Goal: Task Accomplishment & Management: Complete application form

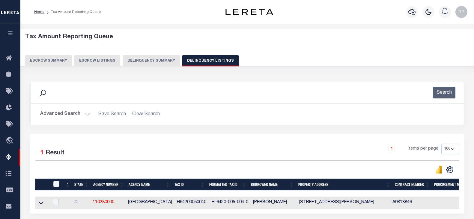
select select "100"
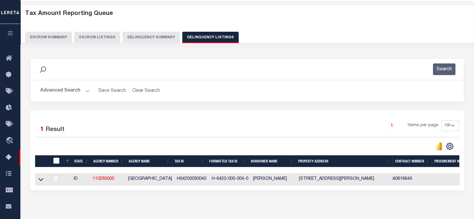
scroll to position [23, 0]
click at [61, 92] on button "Advanced Search" at bounding box center [65, 91] width 50 height 12
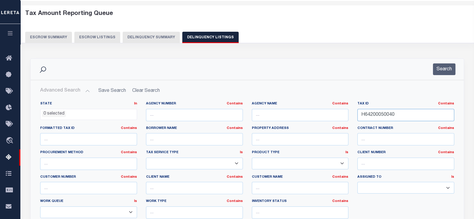
click at [402, 116] on input "H64200050040" at bounding box center [405, 115] width 97 height 12
paste input "5003006"
type input "H64250030060"
click at [441, 59] on div "Search" at bounding box center [247, 69] width 433 height 21
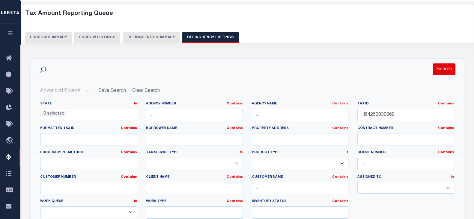
click at [442, 68] on button "Search" at bounding box center [444, 70] width 22 height 12
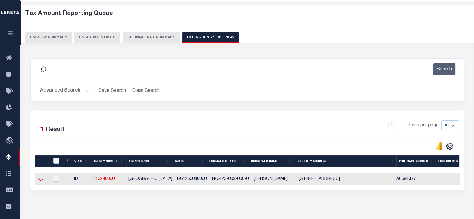
click at [41, 182] on icon at bounding box center [40, 180] width 5 height 3
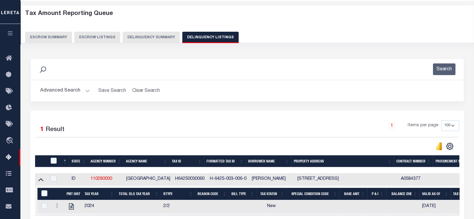
scroll to position [98, 0]
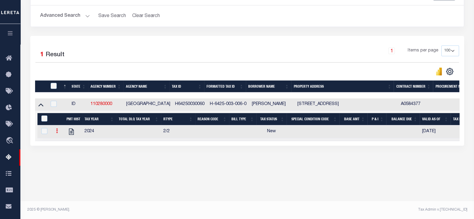
click at [55, 134] on link at bounding box center [57, 132] width 7 height 5
click at [63, 142] on img "" at bounding box center [64, 141] width 6 height 6
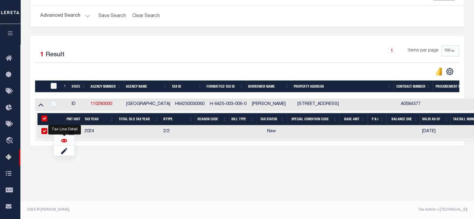
checkbox input "true"
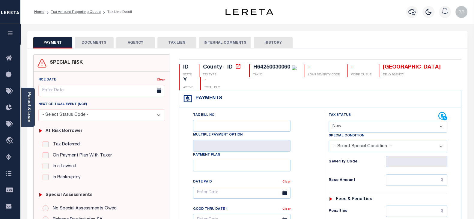
click at [357, 128] on select "- Select Status Code - Open Due/Unpaid Paid Incomplete No Tax Due Internal Refu…" at bounding box center [388, 127] width 119 height 12
select select "PYD"
click at [329, 121] on select "- Select Status Code - Open Due/Unpaid Paid Incomplete No Tax Due Internal Refu…" at bounding box center [388, 127] width 119 height 12
type input "[DATE]"
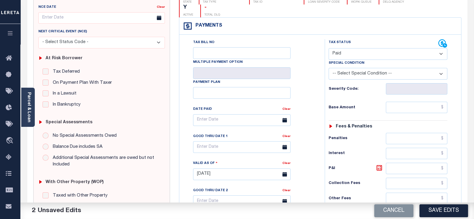
scroll to position [75, 0]
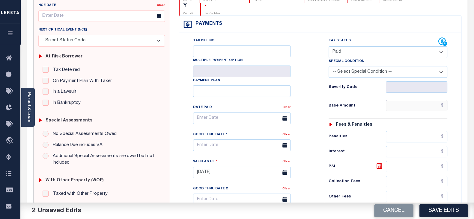
click at [399, 110] on input "text" at bounding box center [416, 105] width 61 height 11
paste input "789.51"
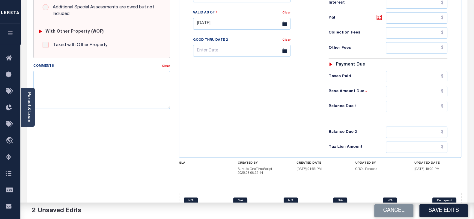
scroll to position [225, 0]
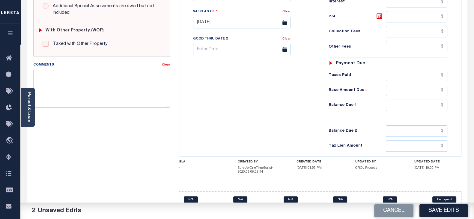
type input "$789.51"
click at [404, 104] on input "text" at bounding box center [416, 105] width 61 height 11
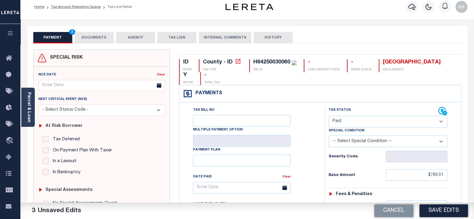
scroll to position [0, 0]
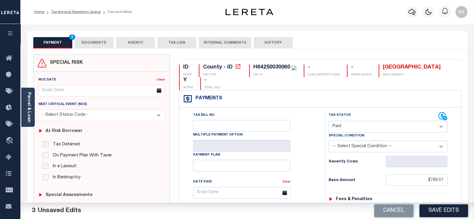
type input "$0.00"
click at [92, 43] on button "DOCUMENTS" at bounding box center [94, 42] width 39 height 11
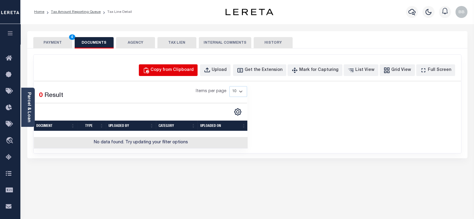
click at [185, 67] on div "Copy from Clipboard" at bounding box center [171, 70] width 43 height 7
select select "POP"
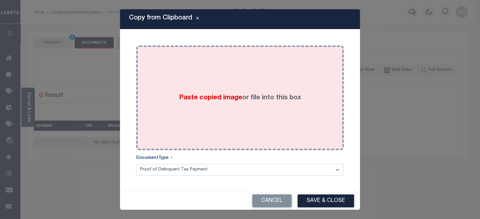
click at [262, 100] on label "Paste copied image or file into this box" at bounding box center [240, 98] width 122 height 10
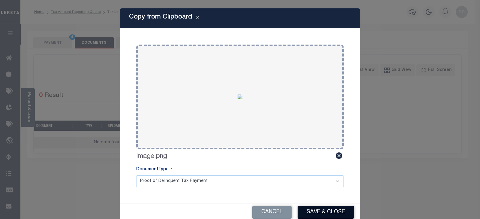
click at [328, 208] on button "Save & Close" at bounding box center [325, 212] width 56 height 13
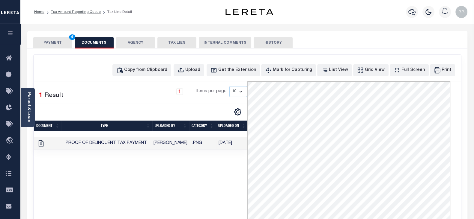
click at [53, 44] on button "PAYMENT 4" at bounding box center [52, 42] width 39 height 11
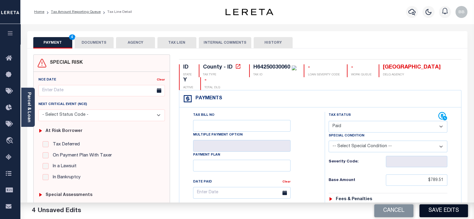
click at [442, 210] on button "Save Edits" at bounding box center [443, 211] width 49 height 13
checkbox input "false"
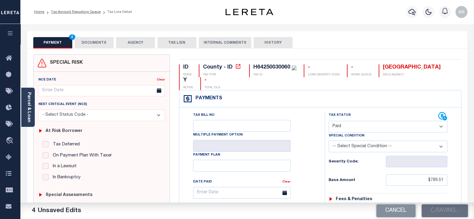
type input "$789.51"
type input "$0"
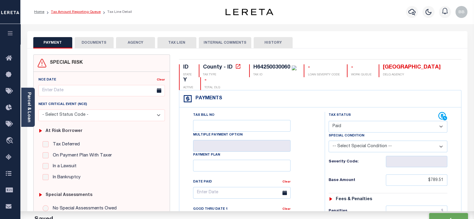
click at [81, 13] on link "Tax Amount Reporting Queue" at bounding box center [76, 12] width 50 height 4
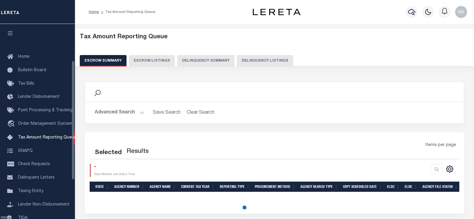
click at [257, 61] on button "Delinquency Listings" at bounding box center [265, 60] width 56 height 11
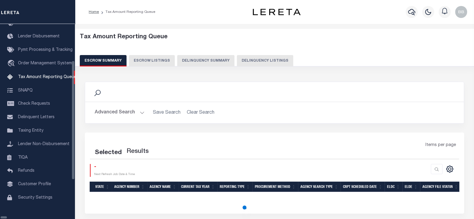
select select "100"
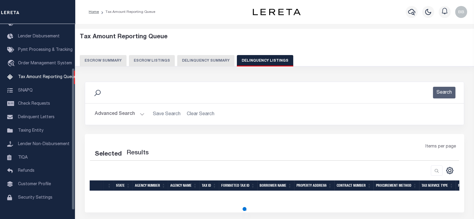
select select "100"
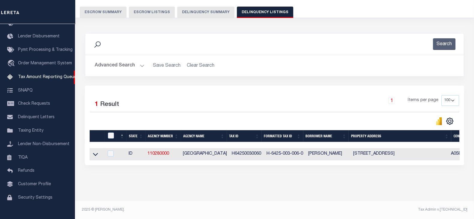
scroll to position [53, 0]
click at [94, 152] on icon at bounding box center [95, 154] width 5 height 6
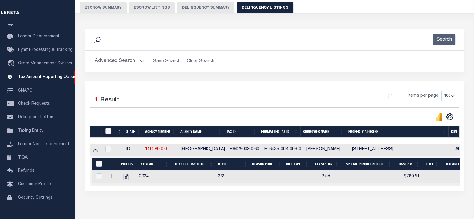
click at [108, 132] on input "checkbox" at bounding box center [108, 131] width 6 height 6
checkbox input "true"
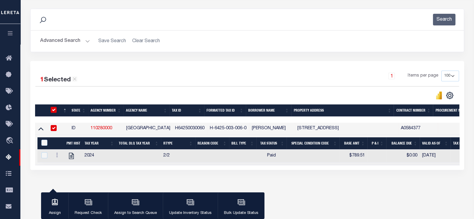
scroll to position [91, 0]
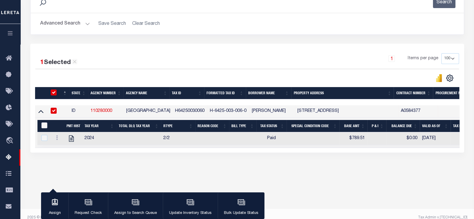
click at [45, 127] on input "&nbsp;" at bounding box center [44, 126] width 6 height 6
checkbox input "true"
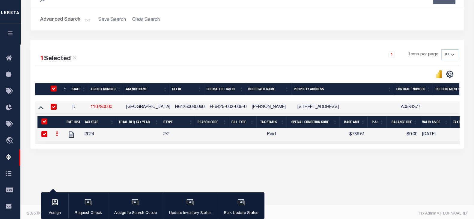
scroll to position [98, 0]
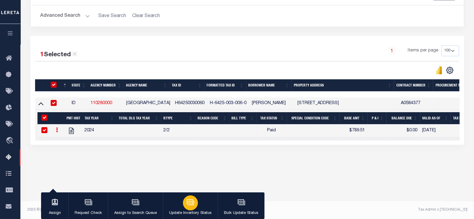
click at [179, 202] on button "Update Inventory Status" at bounding box center [190, 206] width 55 height 27
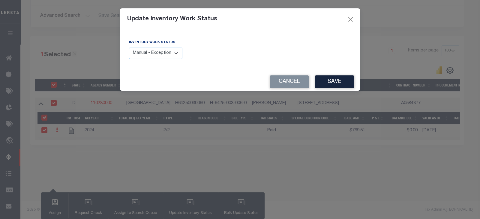
click at [148, 52] on select "Manual - Exception Pended - Awaiting Search Late Add Exception Completed" at bounding box center [155, 54] width 53 height 12
select select "4"
click at [129, 48] on select "Manual - Exception Pended - Awaiting Search Late Add Exception Completed" at bounding box center [155, 54] width 53 height 12
click at [335, 85] on button "Save" at bounding box center [334, 82] width 39 height 13
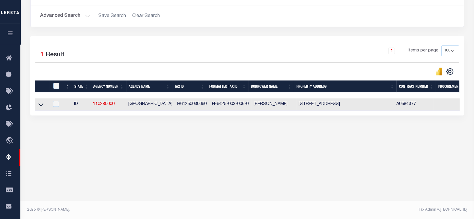
click at [57, 20] on button "Advanced Search" at bounding box center [65, 16] width 50 height 12
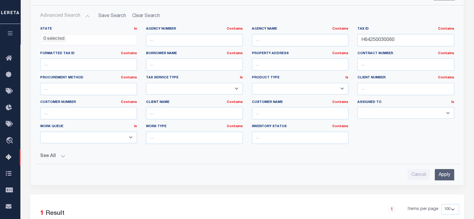
click at [385, 33] on div "Tax ID Contains Contains Is H64250030060" at bounding box center [405, 37] width 97 height 20
click at [403, 41] on input "H64250030060" at bounding box center [405, 40] width 97 height 12
paste input "550010001"
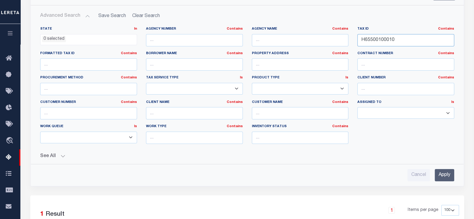
type input "H65500100010"
click at [449, 176] on input "Apply" at bounding box center [444, 175] width 19 height 12
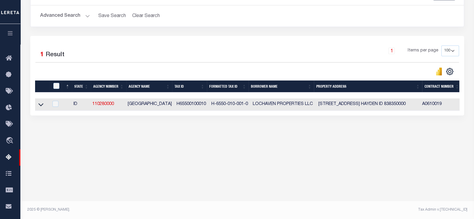
click at [40, 106] on icon at bounding box center [40, 105] width 5 height 6
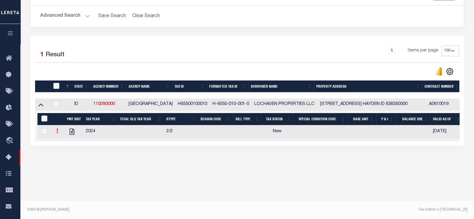
click at [55, 133] on link at bounding box center [57, 132] width 7 height 5
click at [62, 142] on img "" at bounding box center [64, 141] width 6 height 6
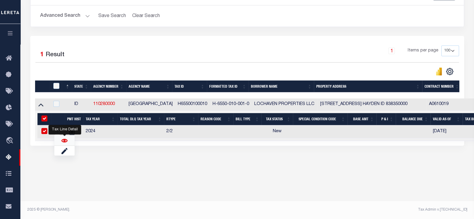
checkbox input "true"
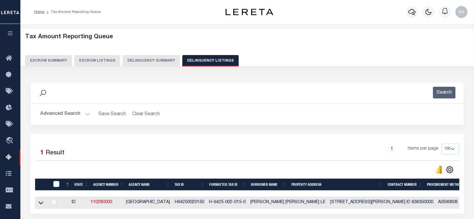
select select "100"
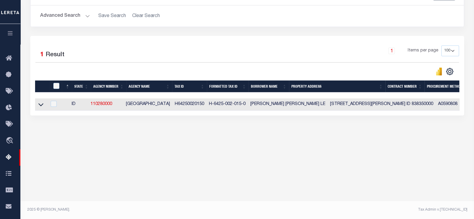
scroll to position [98, 0]
click at [66, 14] on button "Advanced Search" at bounding box center [65, 16] width 50 height 12
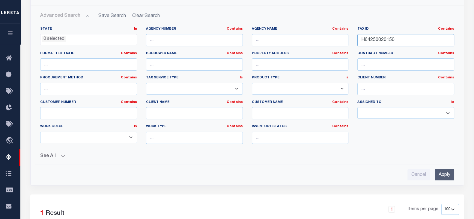
click at [403, 35] on input "H64250020150" at bounding box center [405, 40] width 97 height 12
paste input "30003001"
type input "H64300030010"
click at [447, 173] on input "Apply" at bounding box center [444, 175] width 19 height 12
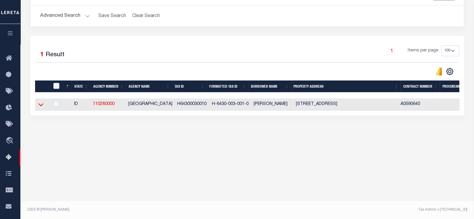
click at [42, 107] on icon at bounding box center [40, 105] width 5 height 6
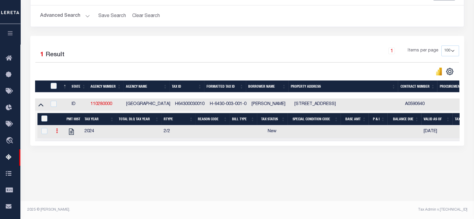
click at [55, 131] on link at bounding box center [57, 132] width 7 height 5
click at [64, 141] on img "" at bounding box center [64, 141] width 6 height 6
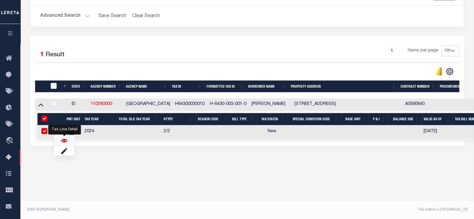
checkbox input "true"
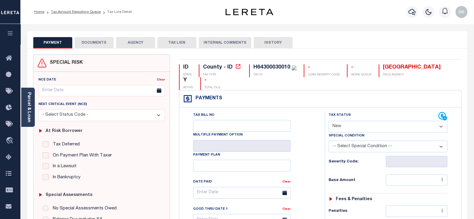
click at [343, 128] on select "- Select Status Code - Open Due/Unpaid Paid Incomplete No Tax Due Internal Refu…" at bounding box center [388, 127] width 119 height 12
select select "PYD"
click at [329, 121] on select "- Select Status Code - Open Due/Unpaid Paid Incomplete No Tax Due Internal Refu…" at bounding box center [388, 127] width 119 height 12
type input "[DATE]"
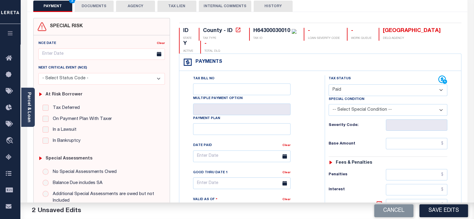
scroll to position [75, 0]
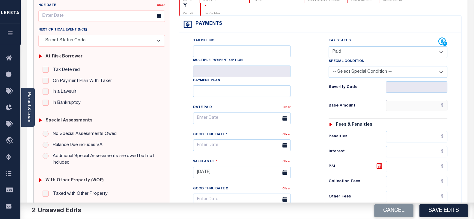
click at [408, 108] on input "text" at bounding box center [416, 105] width 61 height 11
paste input "1,037.90"
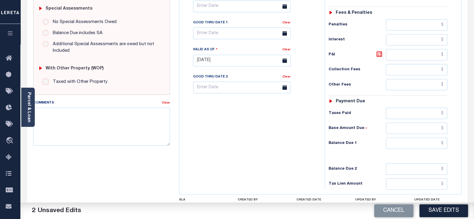
scroll to position [187, 0]
type input "$1,037.90"
click at [401, 145] on input "text" at bounding box center [416, 142] width 61 height 11
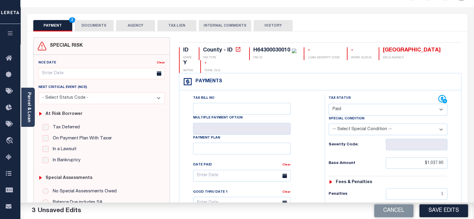
scroll to position [0, 0]
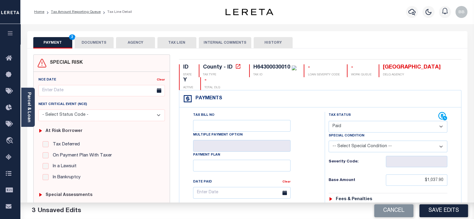
type input "$0.00"
click at [88, 40] on button "DOCUMENTS" at bounding box center [94, 42] width 39 height 11
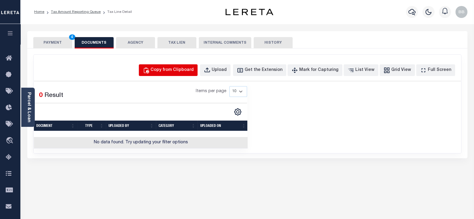
click at [186, 74] on button "Copy from Clipboard" at bounding box center [168, 70] width 59 height 12
select select "POP"
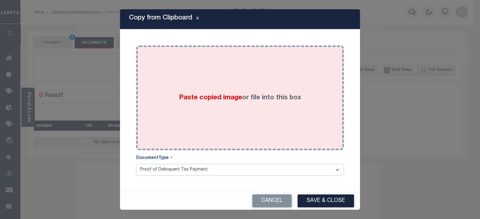
click at [196, 103] on div "Paste copied image or file into this box" at bounding box center [240, 98] width 198 height 96
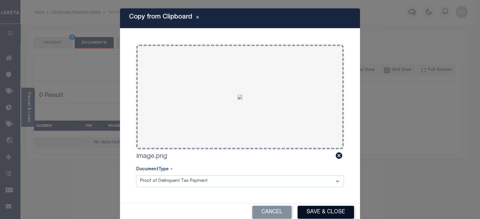
click at [325, 214] on button "Save & Close" at bounding box center [325, 212] width 56 height 13
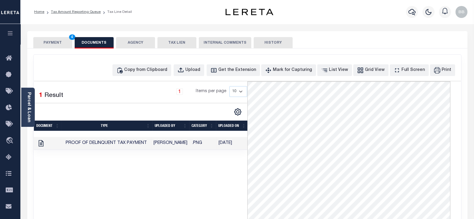
click at [50, 44] on button "PAYMENT 4" at bounding box center [52, 42] width 39 height 11
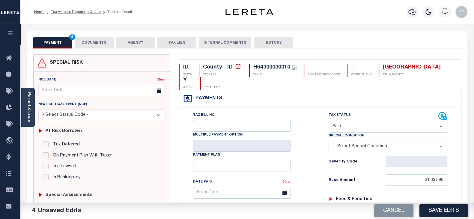
click at [439, 206] on button "Save Edits" at bounding box center [443, 211] width 49 height 13
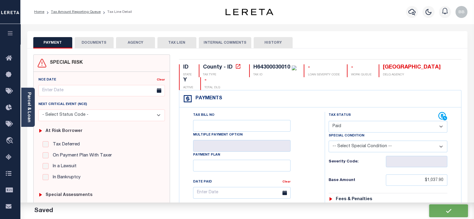
checkbox input "false"
type input "$1,037.9"
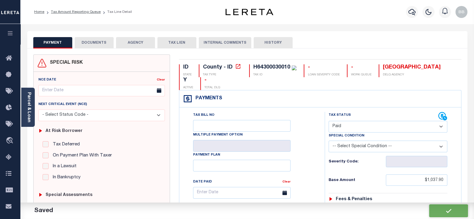
type input "$0"
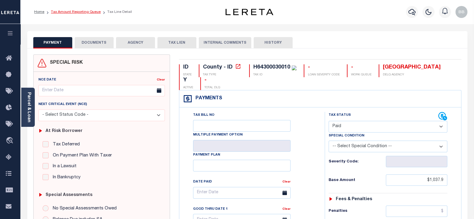
click at [84, 13] on link "Tax Amount Reporting Queue" at bounding box center [76, 12] width 50 height 4
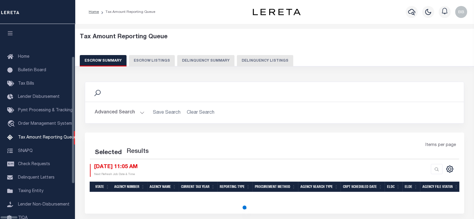
select select "100"
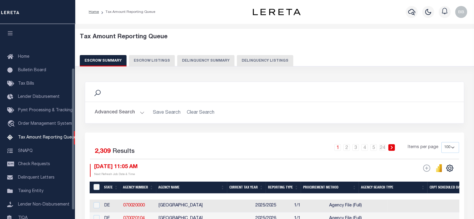
scroll to position [61, 0]
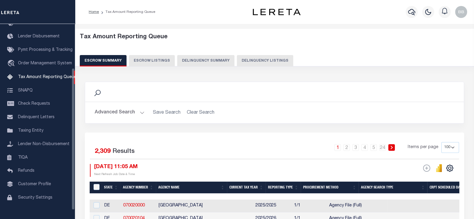
click at [259, 59] on button "Delinquency Listings" at bounding box center [265, 60] width 56 height 11
select select "100"
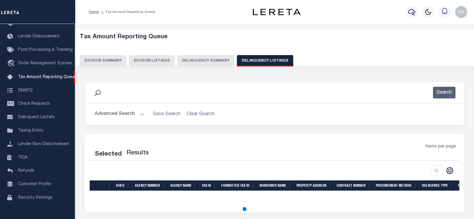
select select "100"
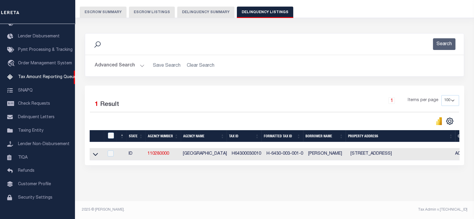
scroll to position [53, 0]
click at [95, 151] on icon at bounding box center [95, 154] width 5 height 6
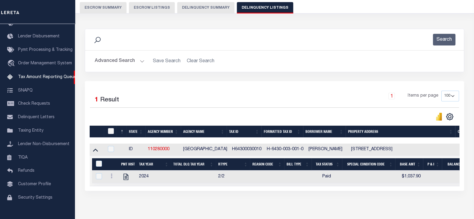
click at [111, 131] on input "checkbox" at bounding box center [111, 131] width 6 height 6
checkbox input "true"
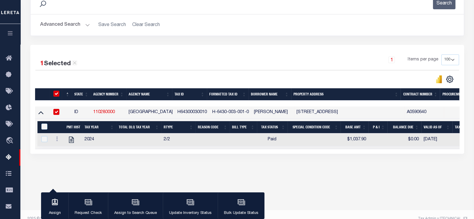
scroll to position [91, 0]
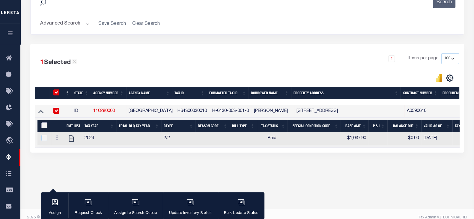
click at [45, 126] on input "&nbsp;" at bounding box center [44, 126] width 6 height 6
checkbox input "true"
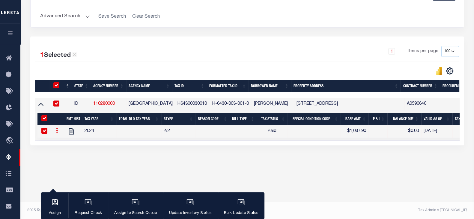
scroll to position [98, 0]
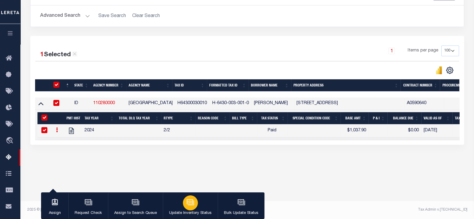
click at [188, 204] on icon "button" at bounding box center [190, 202] width 6 height 5
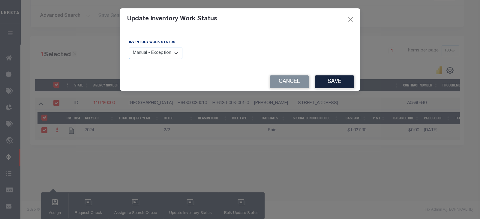
click at [156, 55] on select "Manual - Exception Pended - Awaiting Search Late Add Exception Completed" at bounding box center [155, 54] width 53 height 12
select select "4"
click at [129, 48] on select "Manual - Exception Pended - Awaiting Search Late Add Exception Completed" at bounding box center [155, 54] width 53 height 12
click at [335, 85] on button "Save" at bounding box center [334, 82] width 39 height 13
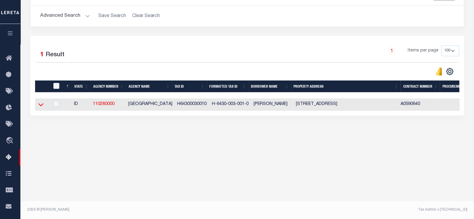
click at [41, 106] on icon at bounding box center [40, 105] width 5 height 6
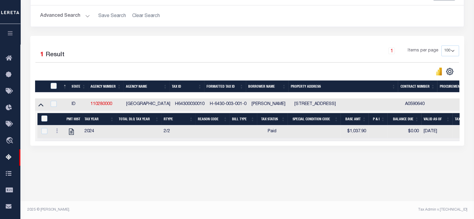
click at [64, 16] on button "Advanced Search" at bounding box center [65, 16] width 50 height 12
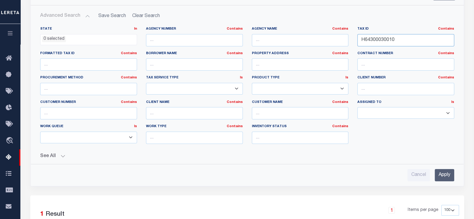
click at [407, 42] on input "H64300030010" at bounding box center [405, 40] width 97 height 12
paste input "550010002"
type input "H65500100020"
click at [447, 180] on input "Apply" at bounding box center [444, 175] width 19 height 12
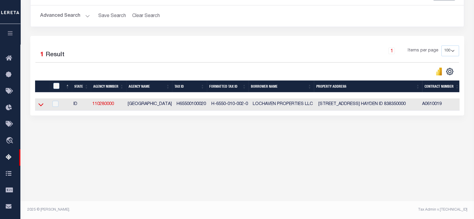
click at [40, 106] on icon at bounding box center [40, 105] width 5 height 3
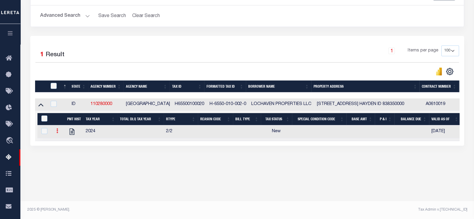
click at [56, 133] on icon at bounding box center [57, 131] width 2 height 5
click at [65, 143] on img "" at bounding box center [64, 141] width 6 height 6
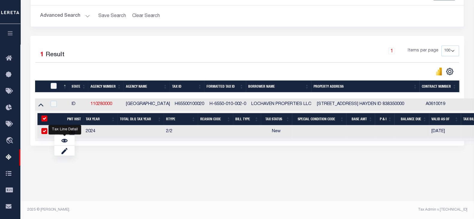
checkbox input "true"
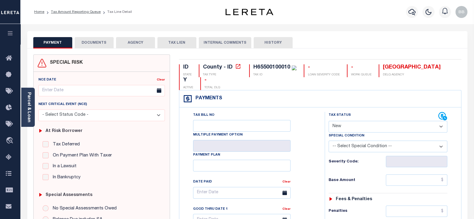
click at [351, 125] on select "- Select Status Code - Open Due/Unpaid Paid Incomplete No Tax Due Internal Refu…" at bounding box center [388, 127] width 119 height 12
select select "PYD"
click at [329, 121] on select "- Select Status Code - Open Due/Unpaid Paid Incomplete No Tax Due Internal Refu…" at bounding box center [388, 127] width 119 height 12
type input "[DATE]"
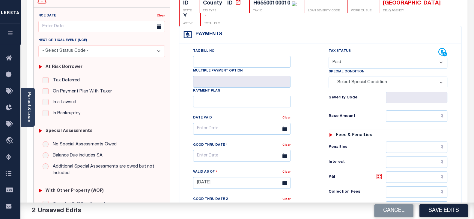
scroll to position [75, 0]
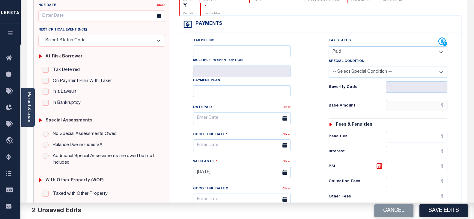
click at [410, 110] on input "text" at bounding box center [416, 105] width 61 height 11
paste input "502.24"
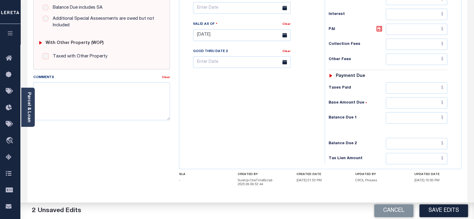
scroll to position [225, 0]
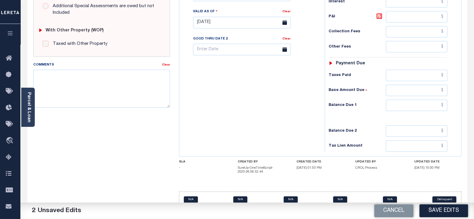
type input "$502.24"
click at [403, 106] on input "text" at bounding box center [416, 105] width 61 height 11
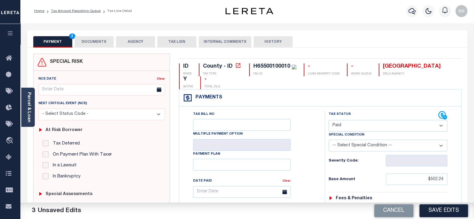
scroll to position [0, 0]
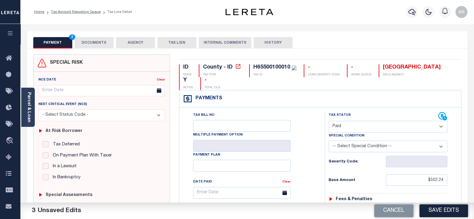
type input "$0.00"
click at [85, 45] on button "DOCUMENTS" at bounding box center [94, 42] width 39 height 11
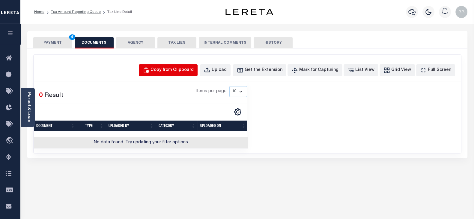
click at [179, 70] on div "Copy from Clipboard" at bounding box center [171, 70] width 43 height 7
select select "POP"
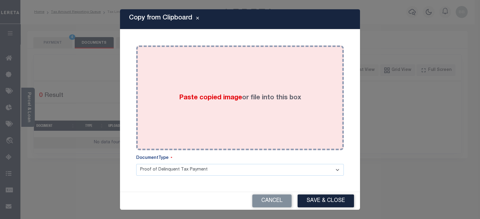
click at [207, 89] on div "Paste copied image or file into this box" at bounding box center [240, 98] width 198 height 96
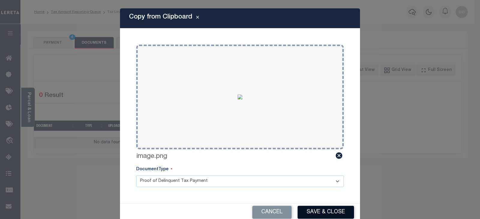
click at [322, 212] on button "Save & Close" at bounding box center [325, 212] width 56 height 13
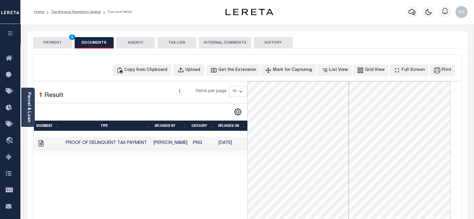
click at [54, 45] on button "PAYMENT 4" at bounding box center [52, 42] width 39 height 11
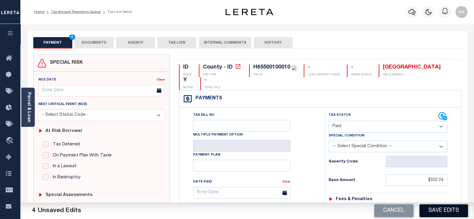
click at [434, 208] on button "Save Edits" at bounding box center [443, 211] width 49 height 13
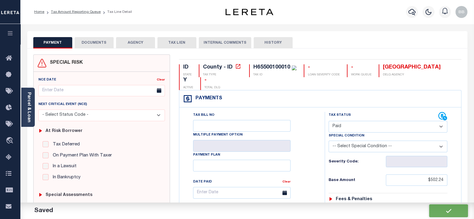
checkbox input "false"
type input "$502.24"
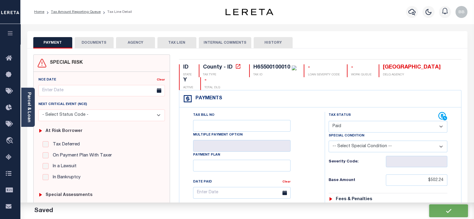
type input "$0"
click at [85, 13] on link "Tax Amount Reporting Queue" at bounding box center [76, 12] width 50 height 4
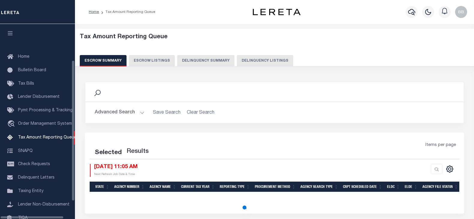
click at [269, 64] on button "Delinquency Listings" at bounding box center [265, 60] width 56 height 11
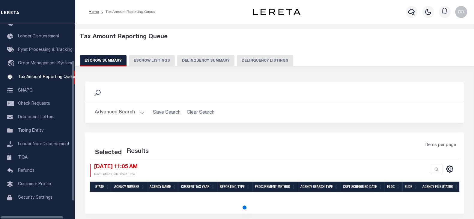
select select "100"
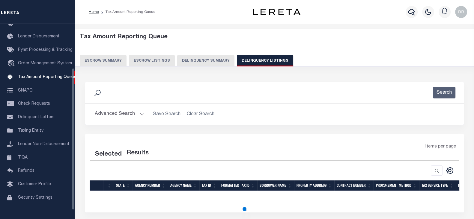
select select "100"
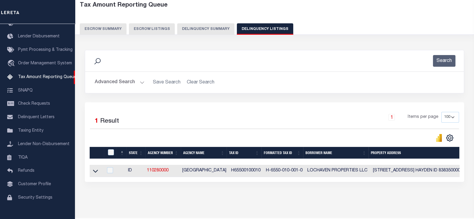
scroll to position [53, 0]
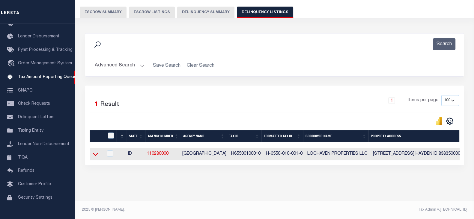
click at [96, 153] on icon at bounding box center [95, 154] width 5 height 3
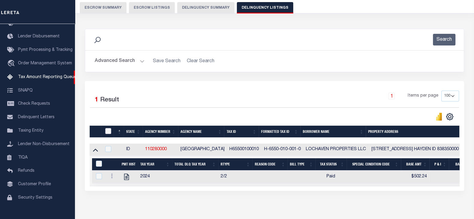
click at [108, 130] on input "checkbox" at bounding box center [108, 131] width 6 height 6
checkbox input "true"
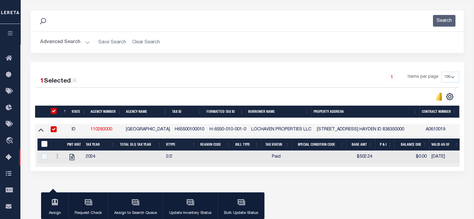
scroll to position [98, 0]
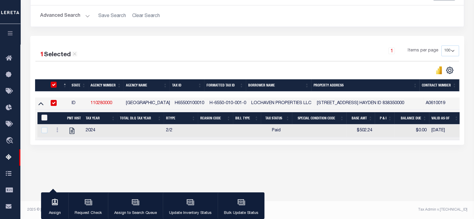
click at [43, 116] on input "&nbsp;" at bounding box center [44, 118] width 6 height 6
checkbox input "true"
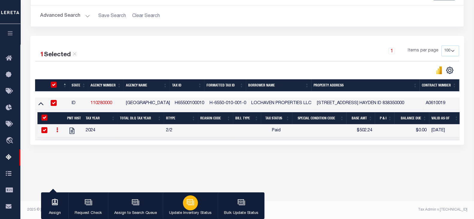
click at [190, 203] on icon "button" at bounding box center [190, 202] width 4 height 3
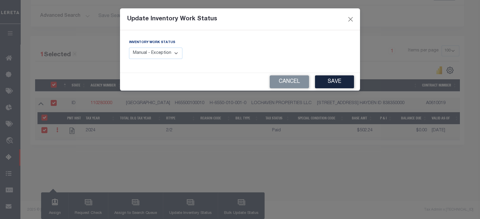
click at [147, 49] on select "Manual - Exception Pended - Awaiting Search Late Add Exception Completed" at bounding box center [155, 54] width 53 height 12
select select "4"
click at [129, 48] on select "Manual - Exception Pended - Awaiting Search Late Add Exception Completed" at bounding box center [155, 54] width 53 height 12
click at [338, 87] on button "Save" at bounding box center [334, 82] width 39 height 13
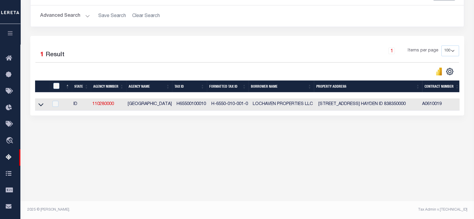
click at [61, 11] on button "Advanced Search" at bounding box center [65, 16] width 50 height 12
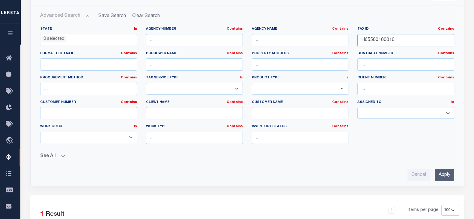
click at [395, 37] on input "H65500100010" at bounding box center [405, 40] width 97 height 12
paste input "3"
type input "H65500100030"
click at [447, 176] on input "Apply" at bounding box center [444, 175] width 19 height 12
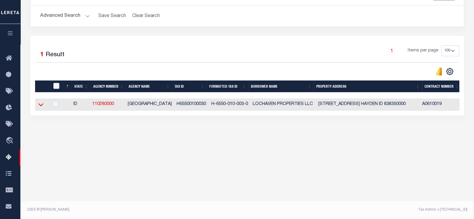
click at [38, 107] on icon at bounding box center [40, 105] width 5 height 6
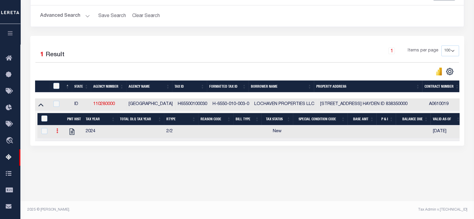
click at [57, 132] on icon at bounding box center [57, 131] width 2 height 5
click at [62, 140] on img "" at bounding box center [64, 141] width 6 height 6
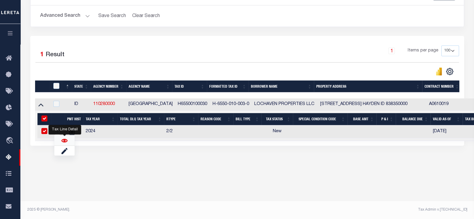
checkbox input "true"
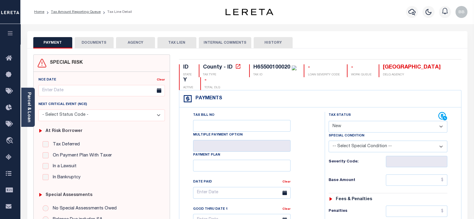
click at [280, 70] on div "H65500100020" at bounding box center [271, 67] width 37 height 5
click at [345, 123] on select "- Select Status Code - Open Due/Unpaid Paid Incomplete No Tax Due Internal Refu…" at bounding box center [388, 127] width 119 height 12
select select "PYD"
click at [329, 121] on select "- Select Status Code - Open Due/Unpaid Paid Incomplete No Tax Due Internal Refu…" at bounding box center [388, 127] width 119 height 12
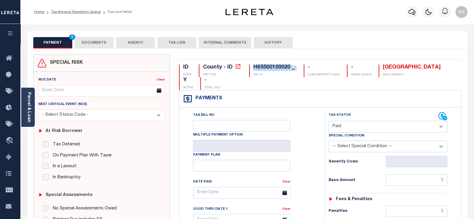
type input "[DATE]"
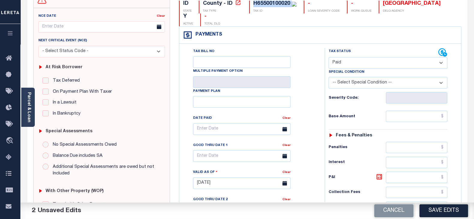
scroll to position [75, 0]
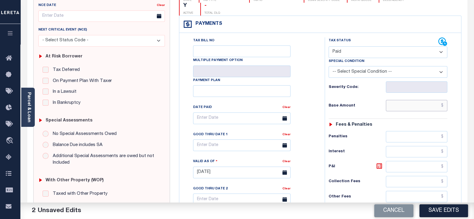
click at [406, 104] on input "text" at bounding box center [416, 105] width 61 height 11
paste input "502.24"
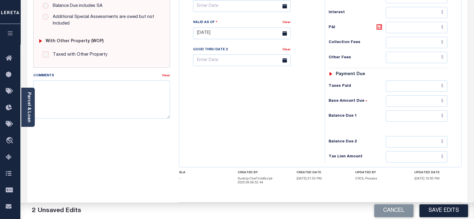
scroll to position [225, 0]
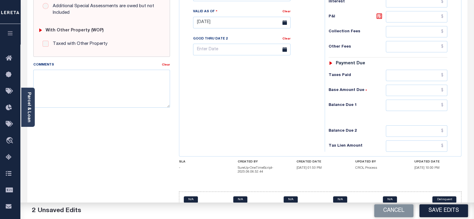
type input "$502.24"
click at [404, 107] on input "text" at bounding box center [416, 105] width 61 height 11
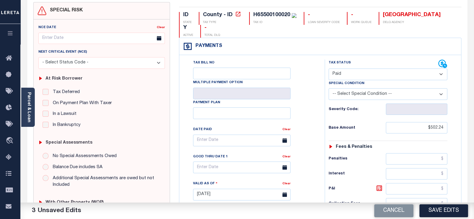
scroll to position [0, 0]
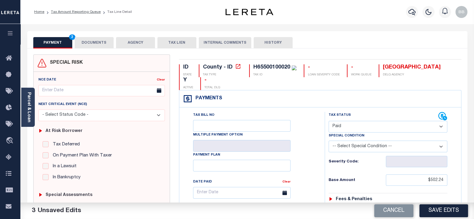
type input "$0.00"
click at [88, 41] on button "DOCUMENTS" at bounding box center [94, 42] width 39 height 11
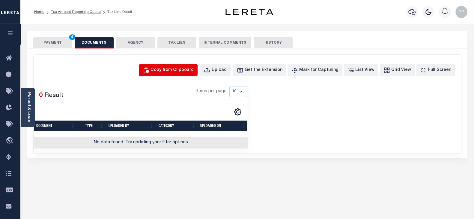
click at [187, 74] on button "Copy from Clipboard" at bounding box center [168, 70] width 59 height 12
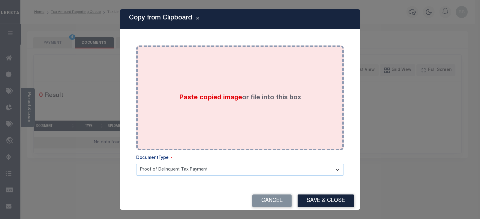
click at [158, 115] on div "Paste copied image or file into this box" at bounding box center [240, 98] width 198 height 96
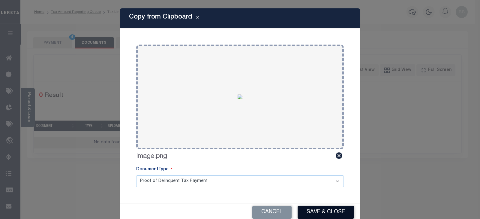
click at [327, 215] on button "Save & Close" at bounding box center [325, 212] width 56 height 13
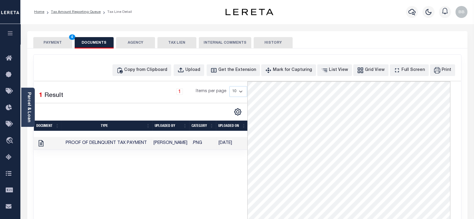
click at [49, 43] on button "PAYMENT 4" at bounding box center [52, 42] width 39 height 11
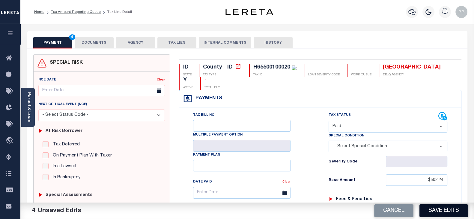
click at [450, 213] on button "Save Edits" at bounding box center [443, 211] width 49 height 13
checkbox input "false"
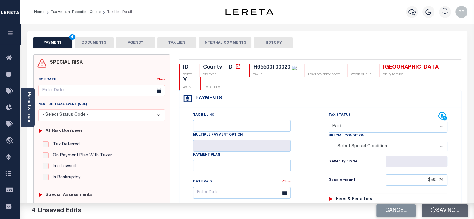
type input "$502.24"
type input "$0"
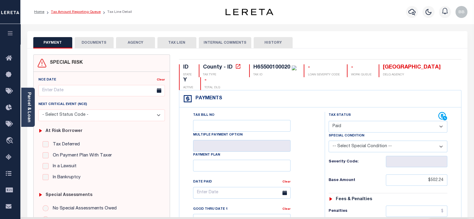
click at [86, 12] on link "Tax Amount Reporting Queue" at bounding box center [76, 12] width 50 height 4
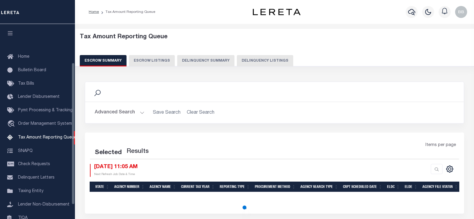
click at [270, 63] on button "Delinquency Listings" at bounding box center [265, 60] width 56 height 11
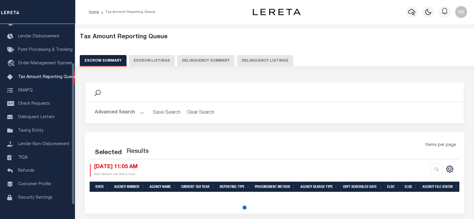
select select "100"
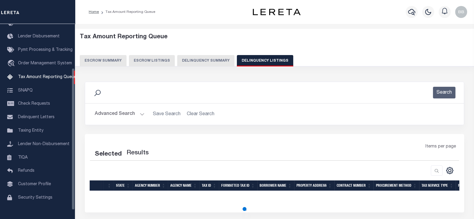
scroll to position [61, 0]
select select "100"
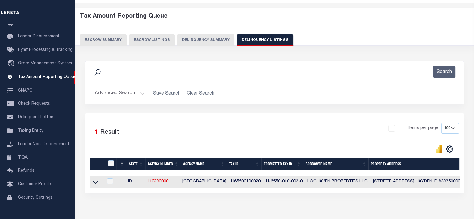
scroll to position [53, 0]
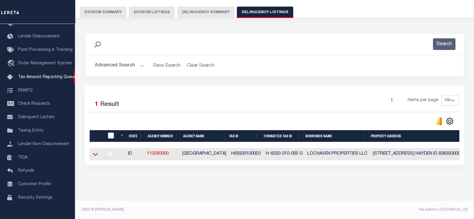
click at [97, 152] on icon at bounding box center [95, 154] width 5 height 6
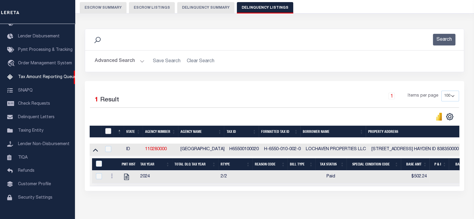
click at [107, 131] on input "checkbox" at bounding box center [108, 131] width 6 height 6
checkbox input "true"
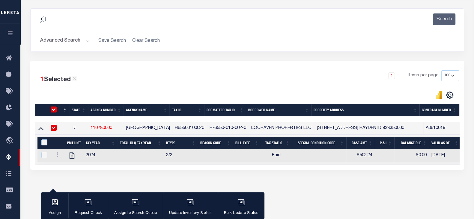
scroll to position [91, 0]
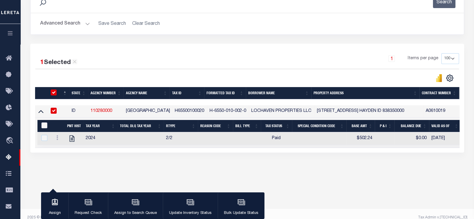
click at [43, 126] on input "&nbsp;" at bounding box center [44, 126] width 6 height 6
checkbox input "true"
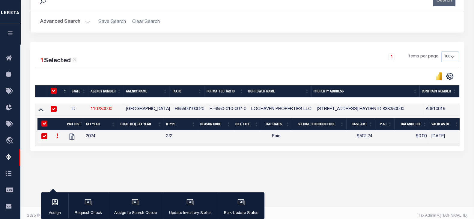
scroll to position [98, 0]
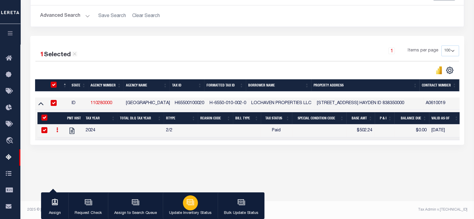
click at [192, 199] on icon "button" at bounding box center [190, 203] width 8 height 8
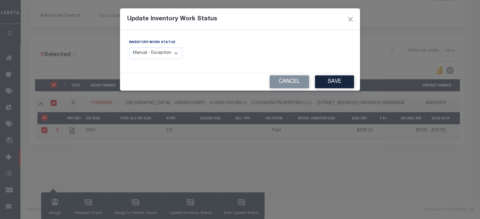
click at [154, 53] on select "Manual - Exception Pended - Awaiting Search Late Add Exception Completed" at bounding box center [155, 54] width 53 height 12
select select "4"
click at [129, 48] on select "Manual - Exception Pended - Awaiting Search Late Add Exception Completed" at bounding box center [155, 54] width 53 height 12
click at [339, 85] on button "Save" at bounding box center [334, 82] width 39 height 13
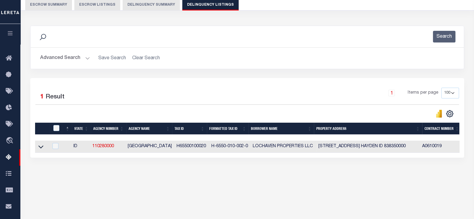
scroll to position [23, 0]
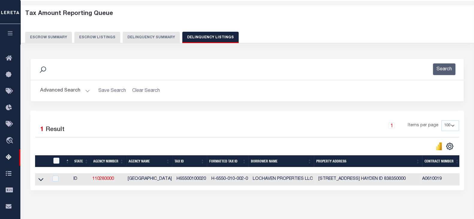
click at [63, 91] on button "Advanced Search" at bounding box center [65, 91] width 50 height 12
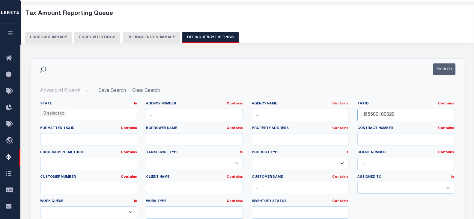
click at [396, 113] on input "H65500100020" at bounding box center [405, 115] width 97 height 12
paste input "4"
type input "H65500100040"
click at [451, 80] on hr at bounding box center [247, 80] width 433 height 0
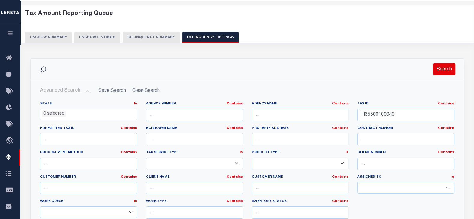
click at [444, 70] on button "Search" at bounding box center [444, 70] width 22 height 12
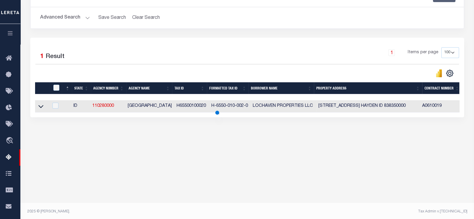
scroll to position [98, 0]
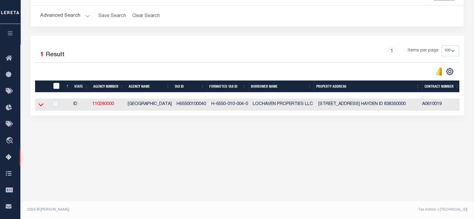
click at [40, 107] on icon at bounding box center [40, 105] width 5 height 3
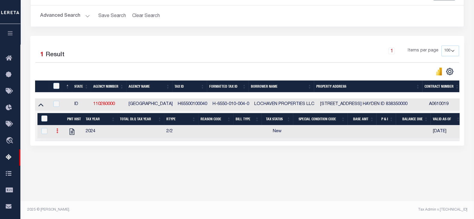
click at [58, 133] on icon at bounding box center [57, 131] width 2 height 5
click at [64, 142] on img "" at bounding box center [64, 141] width 6 height 6
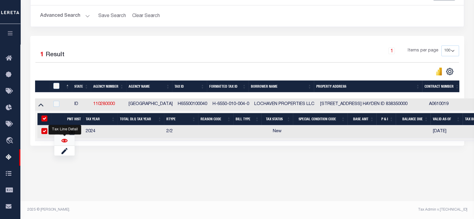
checkbox input "true"
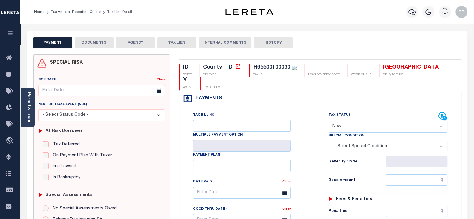
click at [357, 131] on select "- Select Status Code - Open Due/Unpaid Paid Incomplete No Tax Due Internal Refu…" at bounding box center [388, 127] width 119 height 12
select select "PYD"
click at [329, 121] on select "- Select Status Code - Open Due/Unpaid Paid Incomplete No Tax Due Internal Refu…" at bounding box center [388, 127] width 119 height 12
type input "[DATE]"
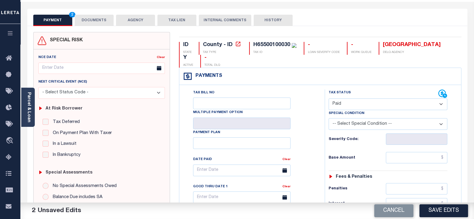
scroll to position [75, 0]
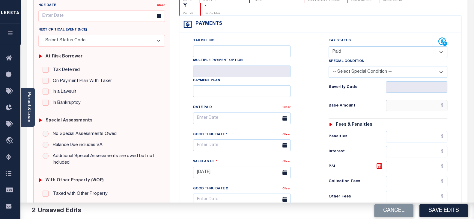
click at [418, 107] on input "text" at bounding box center [416, 105] width 61 height 11
paste input "502.24"
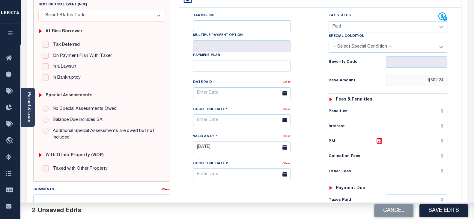
scroll to position [150, 0]
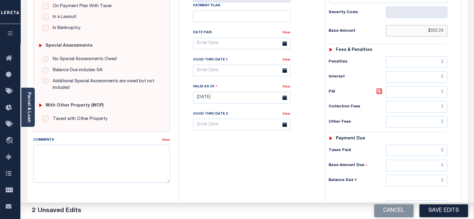
type input "$502.24"
click at [409, 181] on input "text" at bounding box center [416, 180] width 61 height 11
type input "$0.00"
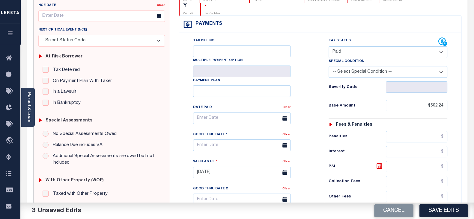
scroll to position [0, 0]
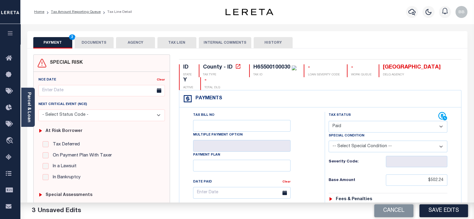
click at [97, 43] on button "DOCUMENTS" at bounding box center [94, 42] width 39 height 11
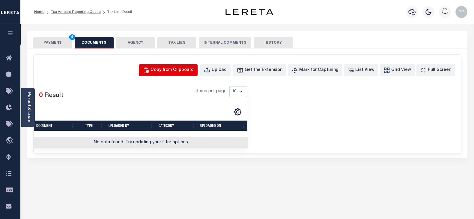
click at [180, 71] on div "Copy from Clipboard" at bounding box center [171, 70] width 43 height 7
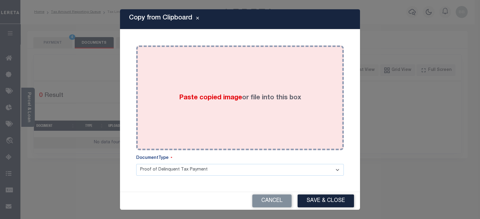
click at [239, 105] on div "Paste copied image or file into this box" at bounding box center [240, 98] width 198 height 96
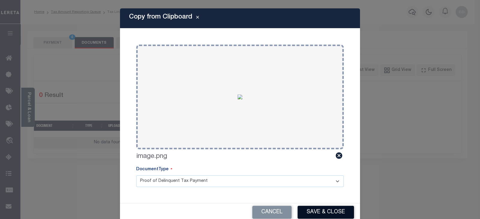
click at [336, 214] on button "Save & Close" at bounding box center [325, 212] width 56 height 13
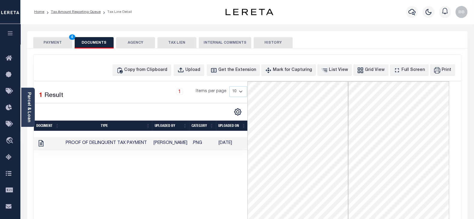
click at [55, 42] on button "PAYMENT 4" at bounding box center [52, 42] width 39 height 11
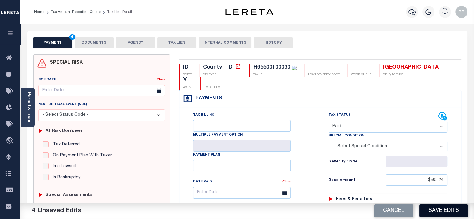
click at [439, 217] on button "Save Edits" at bounding box center [443, 211] width 49 height 13
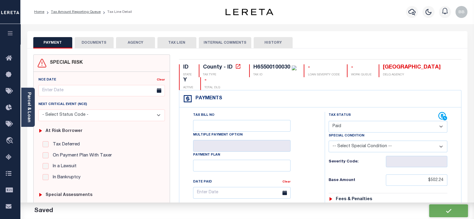
checkbox input "false"
type input "$502.24"
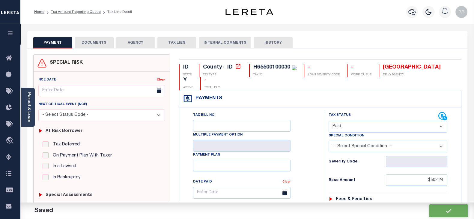
type input "$0"
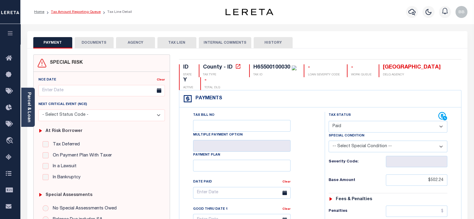
click at [81, 14] on link "Tax Amount Reporting Queue" at bounding box center [76, 12] width 50 height 4
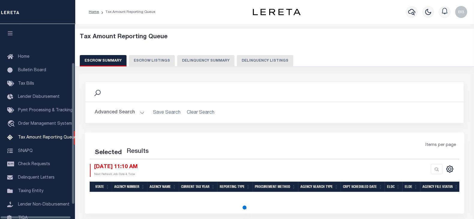
select select "100"
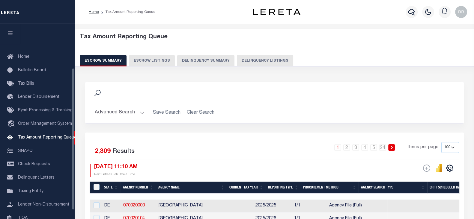
scroll to position [61, 0]
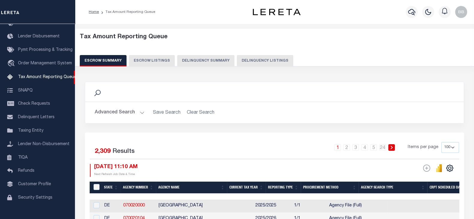
click at [255, 61] on button "Delinquency Listings" at bounding box center [265, 60] width 56 height 11
select select "100"
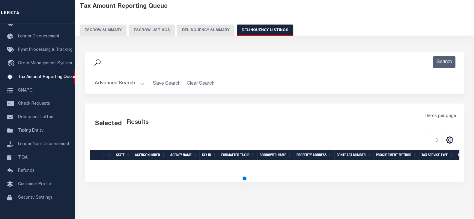
scroll to position [47, 0]
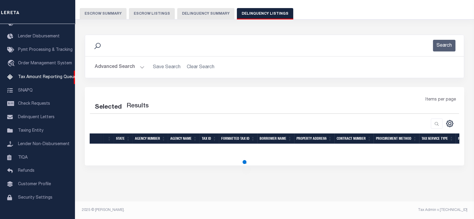
select select "100"
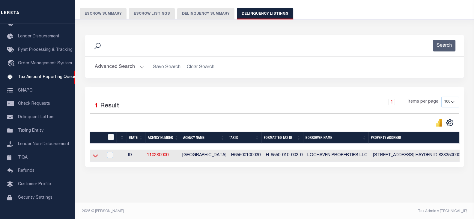
click at [94, 158] on icon at bounding box center [95, 156] width 5 height 6
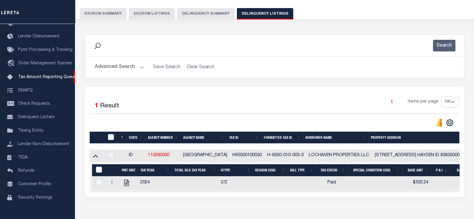
scroll to position [53, 0]
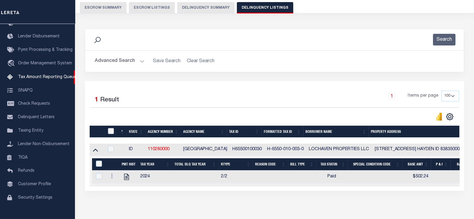
click at [110, 129] on input "checkbox" at bounding box center [111, 131] width 6 height 6
checkbox input "true"
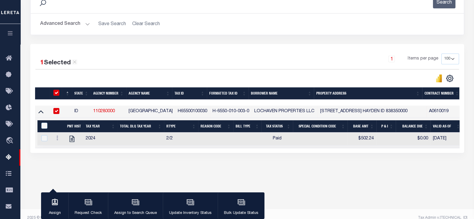
scroll to position [91, 0]
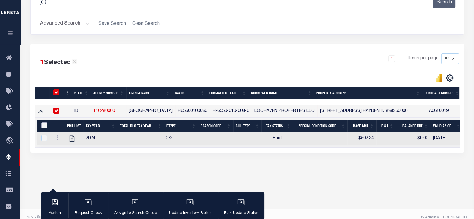
click at [46, 127] on input "&nbsp;" at bounding box center [44, 126] width 6 height 6
checkbox input "true"
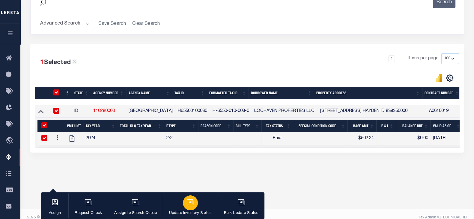
click at [189, 208] on div "button" at bounding box center [190, 203] width 15 height 15
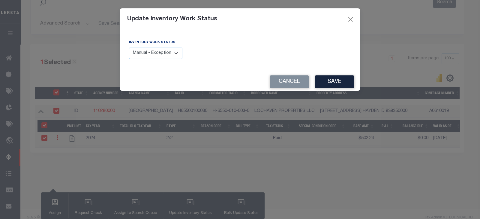
click at [164, 54] on select "Manual - Exception Pended - Awaiting Search Late Add Exception Completed" at bounding box center [155, 54] width 53 height 12
select select "4"
click at [129, 48] on select "Manual - Exception Pended - Awaiting Search Late Add Exception Completed" at bounding box center [155, 54] width 53 height 12
click at [330, 85] on button "Save" at bounding box center [334, 82] width 39 height 13
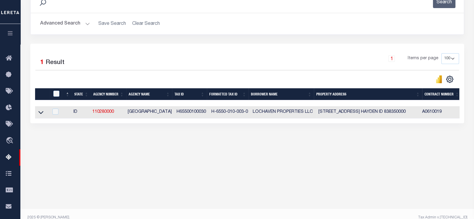
click at [66, 22] on button "Advanced Search" at bounding box center [65, 24] width 50 height 12
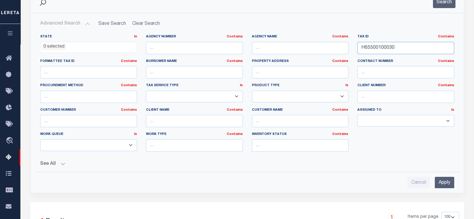
click at [388, 47] on input "H65500100030" at bounding box center [405, 48] width 97 height 12
paste input "5"
type input "H65500100050"
click at [439, 180] on input "Apply" at bounding box center [444, 183] width 19 height 12
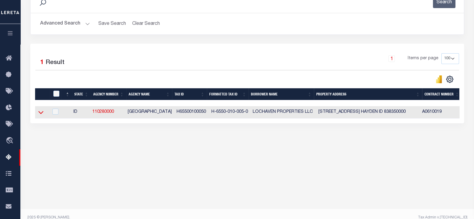
click at [42, 115] on icon at bounding box center [40, 112] width 5 height 6
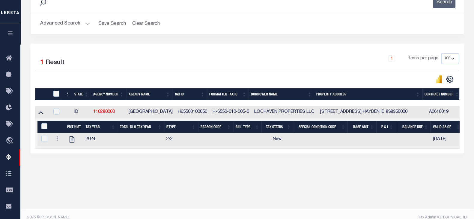
scroll to position [98, 0]
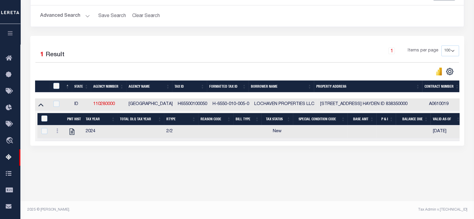
click at [65, 16] on button "Advanced Search" at bounding box center [65, 16] width 50 height 12
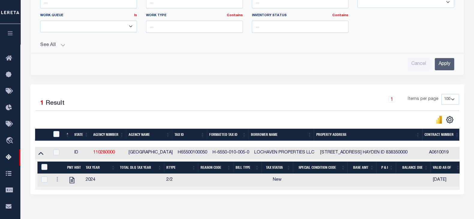
scroll to position [211, 0]
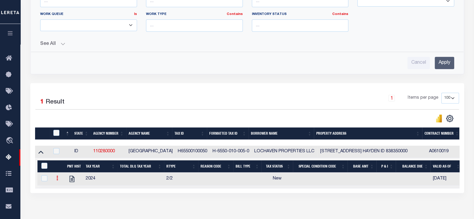
click at [57, 181] on icon at bounding box center [57, 178] width 2 height 5
click at [62, 187] on img at bounding box center [64, 188] width 6 height 6
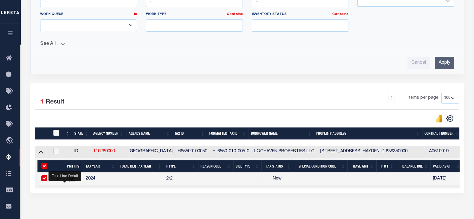
checkbox input "true"
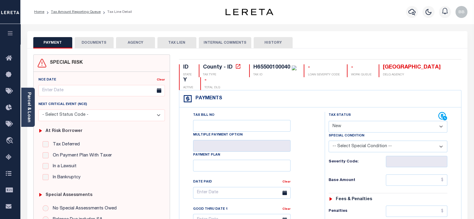
click at [378, 124] on select "- Select Status Code - Open Due/Unpaid Paid Incomplete No Tax Due Internal Refu…" at bounding box center [388, 127] width 119 height 12
select select "PYD"
click at [329, 121] on select "- Select Status Code - Open Due/Unpaid Paid Incomplete No Tax Due Internal Refu…" at bounding box center [388, 127] width 119 height 12
type input "[DATE]"
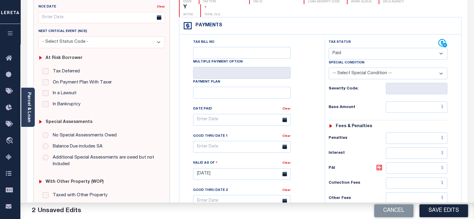
scroll to position [75, 0]
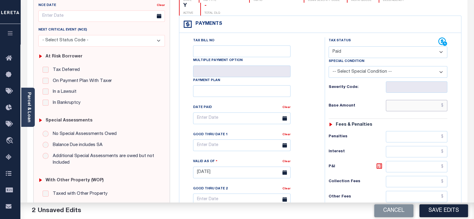
click at [399, 105] on input "text" at bounding box center [416, 105] width 61 height 11
paste input "936.66"
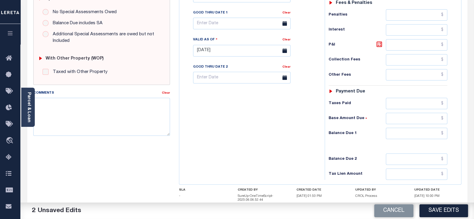
scroll to position [225, 0]
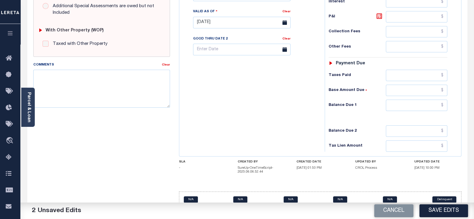
type input "$936.66"
click at [398, 107] on input "text" at bounding box center [416, 105] width 61 height 11
type input "$0.00"
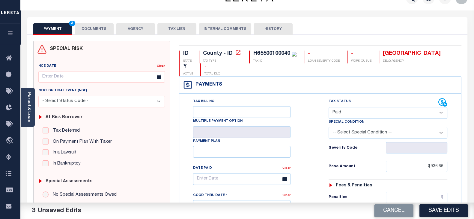
scroll to position [0, 0]
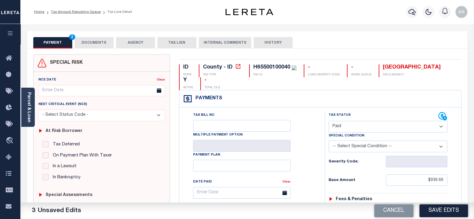
click at [88, 45] on button "DOCUMENTS" at bounding box center [94, 42] width 39 height 11
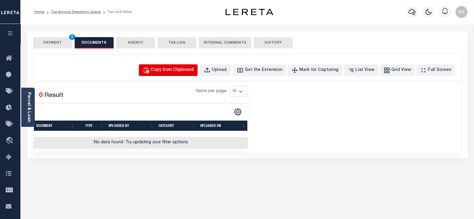
click at [183, 72] on div "Copy from Clipboard" at bounding box center [171, 70] width 43 height 7
select select "POP"
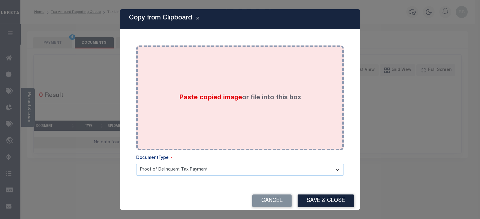
click at [264, 88] on div "Paste copied image or file into this box" at bounding box center [240, 98] width 198 height 96
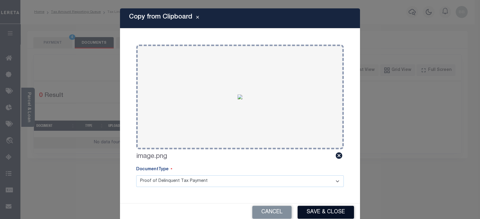
click at [324, 216] on button "Save & Close" at bounding box center [325, 212] width 56 height 13
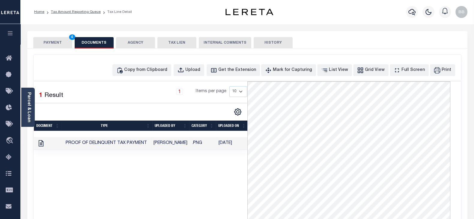
click at [52, 46] on button "PAYMENT 4" at bounding box center [52, 42] width 39 height 11
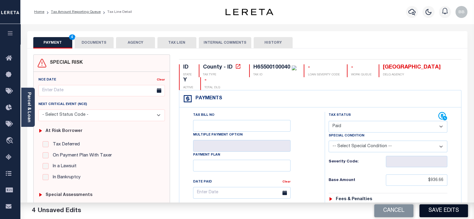
click at [444, 209] on button "Save Edits" at bounding box center [443, 211] width 49 height 13
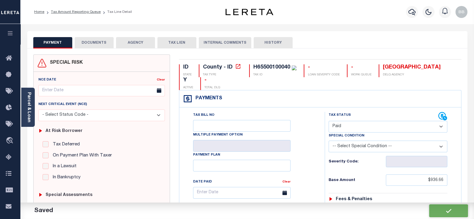
checkbox input "false"
type input "$936.66"
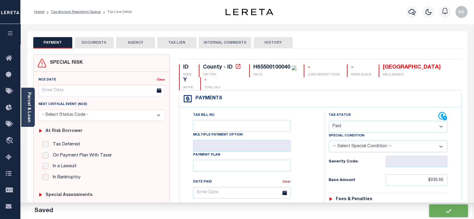
type input "$0"
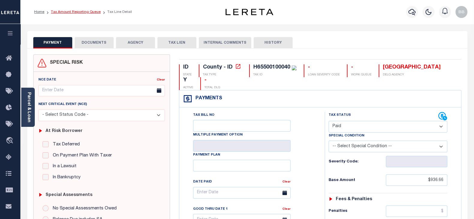
click at [84, 11] on link "Tax Amount Reporting Queue" at bounding box center [76, 12] width 50 height 4
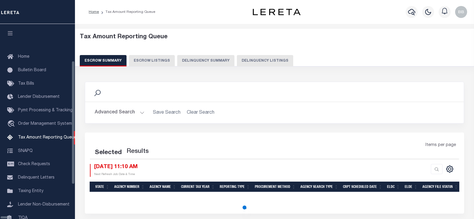
select select "100"
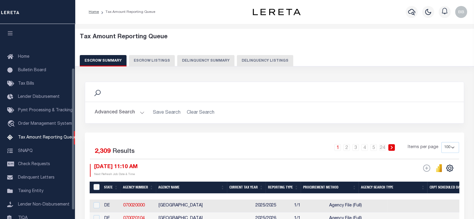
scroll to position [61, 0]
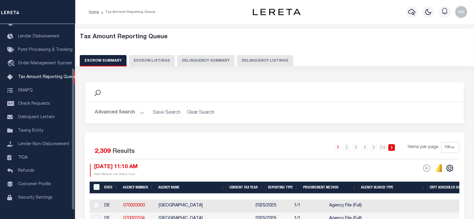
click at [264, 60] on button "Delinquency Listings" at bounding box center [265, 60] width 56 height 11
select select "100"
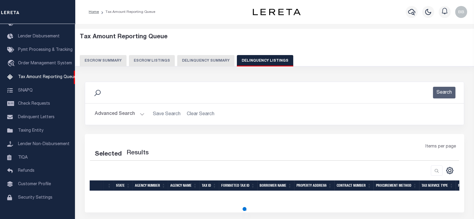
select select "100"
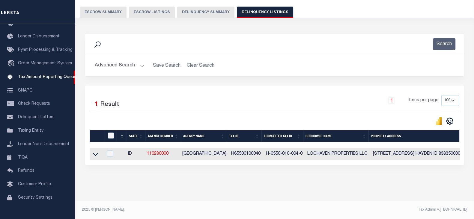
scroll to position [53, 0]
click at [91, 152] on td at bounding box center [96, 154] width 13 height 12
checkbox input "true"
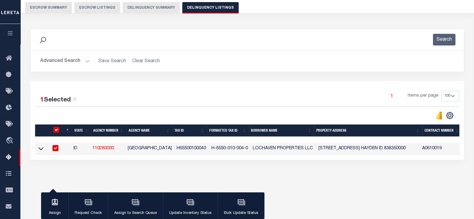
scroll to position [52, 0]
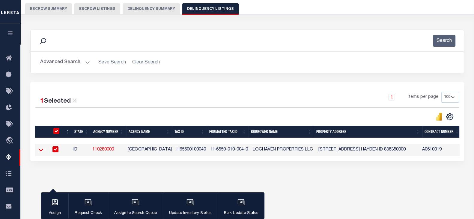
click at [40, 151] on icon at bounding box center [40, 150] width 5 height 6
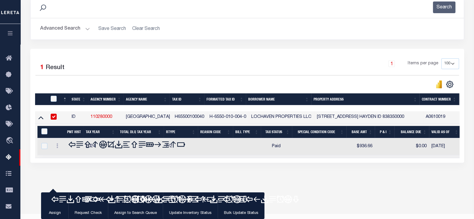
scroll to position [89, 0]
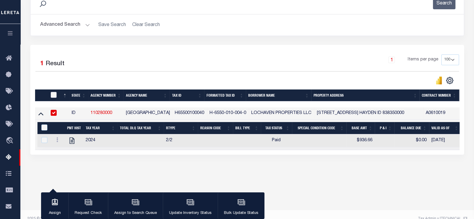
click at [55, 94] on input "checkbox" at bounding box center [54, 95] width 6 height 6
checkbox input "true"
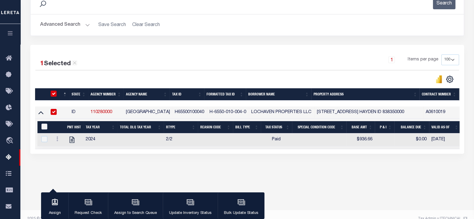
click at [43, 127] on input "&nbsp;" at bounding box center [44, 127] width 6 height 6
checkbox input "true"
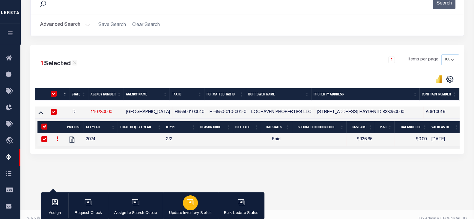
click at [188, 202] on icon "button" at bounding box center [190, 202] width 4 height 3
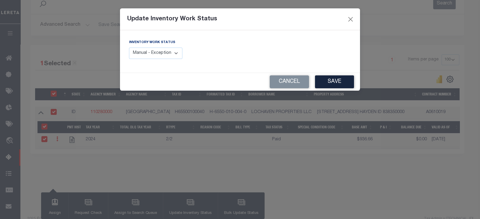
click at [153, 49] on select "Manual - Exception Pended - Awaiting Search Late Add Exception Completed" at bounding box center [155, 54] width 53 height 12
select select "4"
click at [129, 48] on select "Manual - Exception Pended - Awaiting Search Late Add Exception Completed" at bounding box center [155, 54] width 53 height 12
click at [341, 79] on button "Save" at bounding box center [334, 82] width 39 height 13
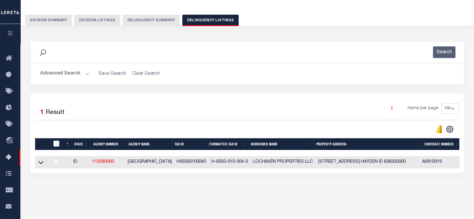
scroll to position [14, 0]
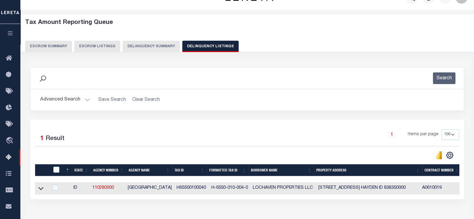
click at [58, 96] on button "Advanced Search" at bounding box center [65, 100] width 50 height 12
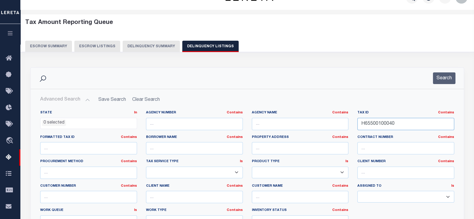
click at [401, 124] on input "H65500100040" at bounding box center [405, 124] width 97 height 12
paste input "6"
type input "H65500100060"
click at [440, 77] on button "Search" at bounding box center [444, 79] width 22 height 12
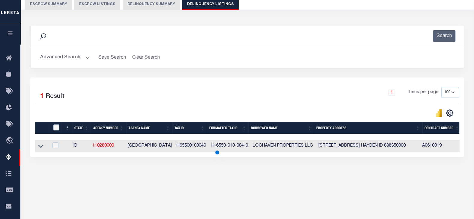
scroll to position [98, 0]
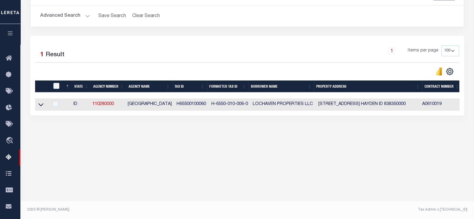
click at [44, 106] on link at bounding box center [40, 104] width 7 height 4
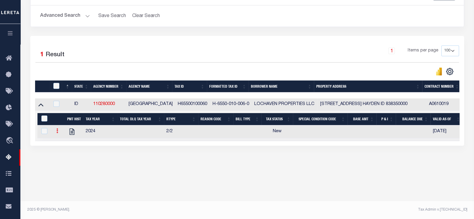
click at [57, 133] on icon at bounding box center [57, 131] width 2 height 5
click at [64, 140] on img "" at bounding box center [64, 141] width 6 height 6
checkbox input "true"
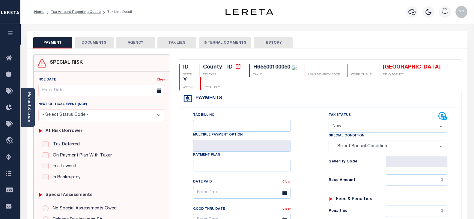
click at [385, 122] on select "- Select Status Code - Open Due/Unpaid Paid Incomplete No Tax Due Internal Refu…" at bounding box center [388, 127] width 119 height 12
select select "PYD"
click at [329, 121] on select "- Select Status Code - Open Due/Unpaid Paid Incomplete No Tax Due Internal Refu…" at bounding box center [388, 127] width 119 height 12
type input "[DATE]"
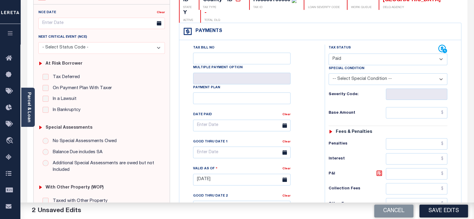
scroll to position [75, 0]
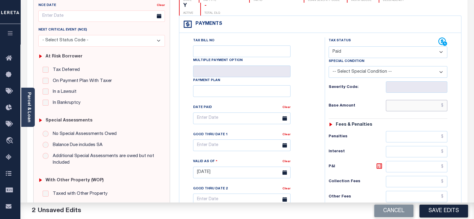
click at [409, 108] on input "text" at bounding box center [416, 105] width 61 height 11
paste input "502.24"
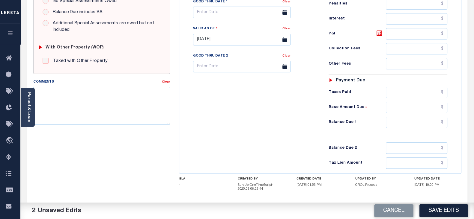
scroll to position [225, 0]
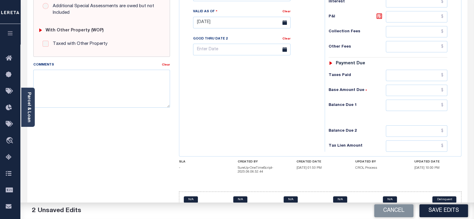
type input "$502.24"
click at [405, 106] on input "text" at bounding box center [416, 105] width 61 height 11
type input "$0.00"
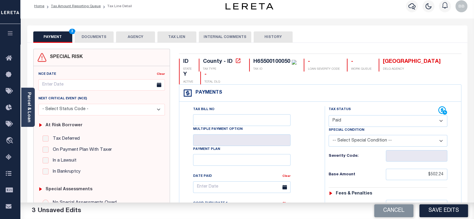
scroll to position [0, 0]
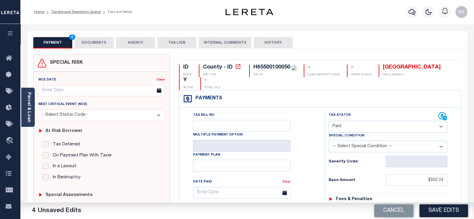
click at [92, 37] on button "DOCUMENTS" at bounding box center [94, 42] width 39 height 11
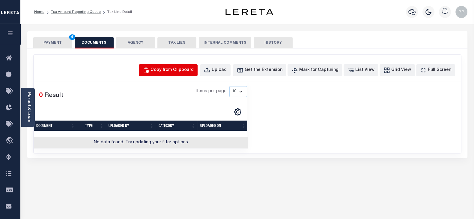
click at [189, 66] on button "Copy from Clipboard" at bounding box center [168, 70] width 59 height 12
select select "POP"
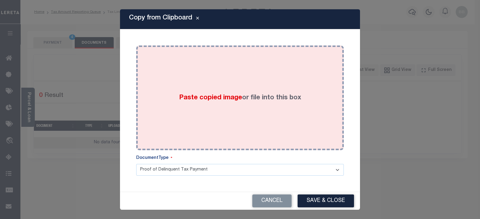
click at [224, 94] on label "Paste copied image or file into this box" at bounding box center [240, 98] width 122 height 10
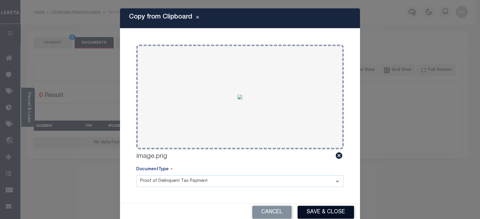
click at [324, 214] on button "Save & Close" at bounding box center [325, 212] width 56 height 13
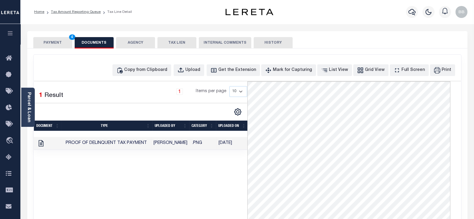
click at [61, 44] on button "PAYMENT 4" at bounding box center [52, 42] width 39 height 11
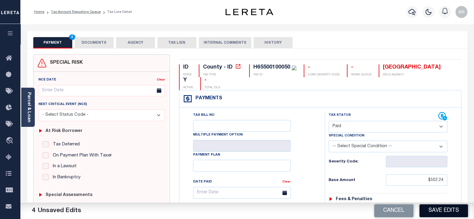
click at [441, 210] on button "Save Edits" at bounding box center [443, 211] width 49 height 13
checkbox input "false"
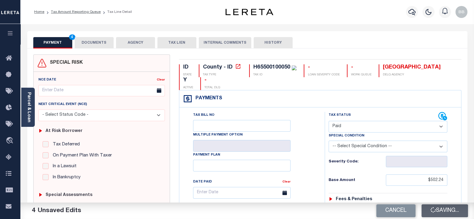
type input "$502.24"
type input "$0"
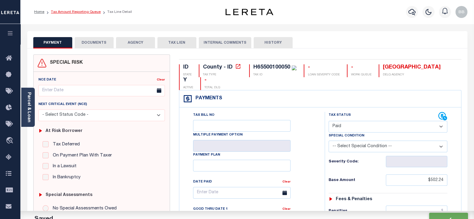
click at [82, 13] on link "Tax Amount Reporting Queue" at bounding box center [76, 12] width 50 height 4
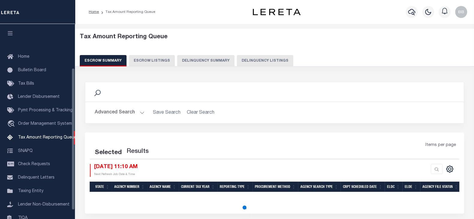
click at [262, 61] on button "Delinquency Listings" at bounding box center [265, 60] width 56 height 11
select select "100"
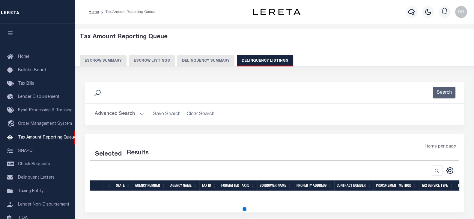
select select "100"
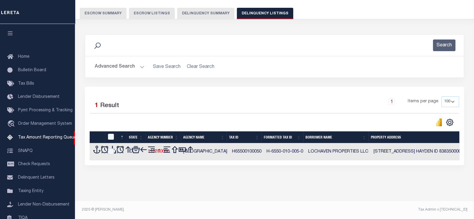
scroll to position [61, 0]
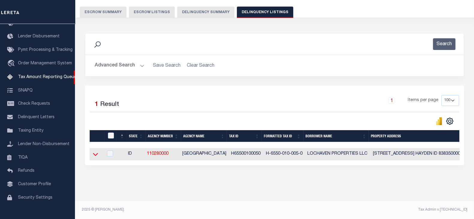
click at [95, 153] on icon at bounding box center [95, 154] width 5 height 3
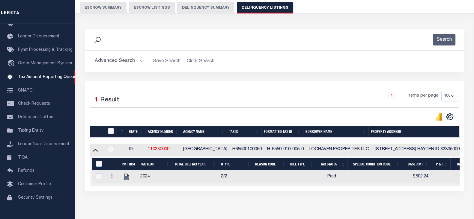
click at [111, 131] on input "checkbox" at bounding box center [111, 131] width 6 height 6
checkbox input "true"
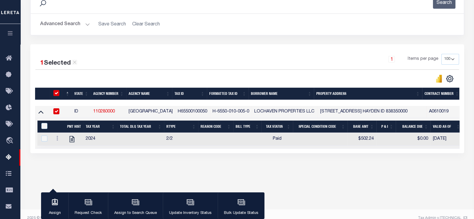
scroll to position [98, 0]
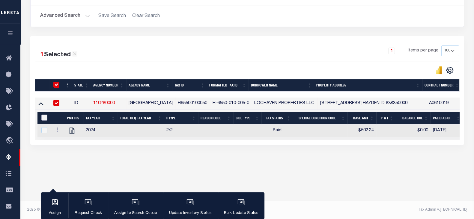
click at [45, 118] on input "&nbsp;" at bounding box center [44, 118] width 6 height 6
checkbox input "true"
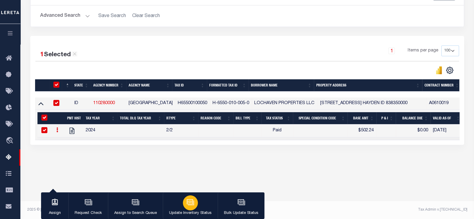
click at [190, 204] on icon "button" at bounding box center [190, 202] width 6 height 5
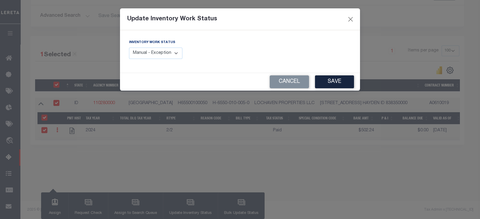
click at [164, 52] on select "Manual - Exception Pended - Awaiting Search Late Add Exception Completed" at bounding box center [155, 54] width 53 height 12
select select "4"
click at [129, 48] on select "Manual - Exception Pended - Awaiting Search Late Add Exception Completed" at bounding box center [155, 54] width 53 height 12
click at [334, 79] on button "Save" at bounding box center [334, 82] width 39 height 13
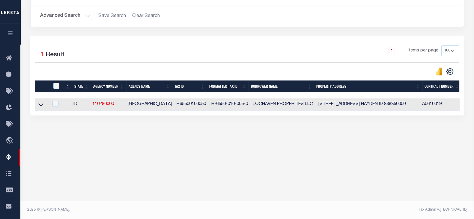
click at [58, 17] on button "Advanced Search" at bounding box center [65, 16] width 50 height 12
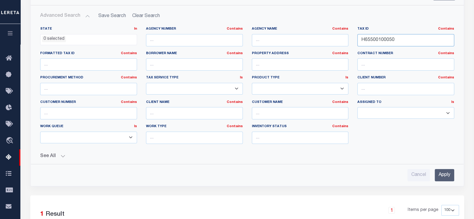
click at [395, 40] on input "H65500100050" at bounding box center [405, 40] width 97 height 12
paste input "7"
type input "H65500100070"
click at [438, 176] on input "Apply" at bounding box center [444, 175] width 19 height 12
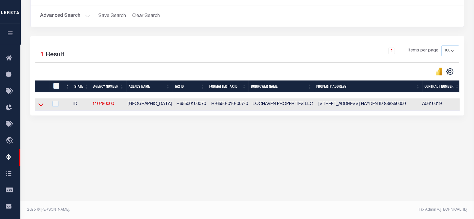
click at [39, 106] on icon at bounding box center [40, 105] width 5 height 3
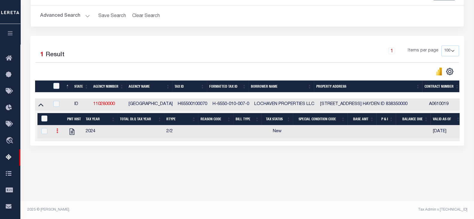
click at [60, 133] on link at bounding box center [57, 132] width 7 height 5
click at [64, 141] on img "" at bounding box center [64, 141] width 6 height 6
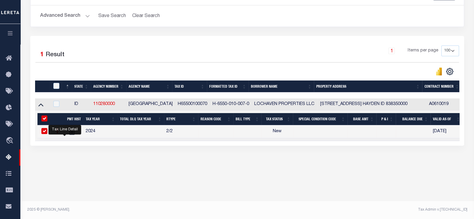
checkbox input "true"
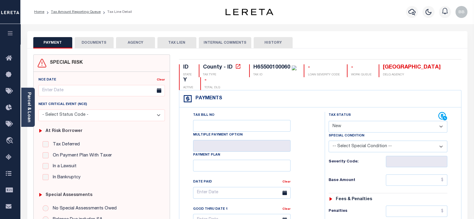
click at [358, 123] on select "- Select Status Code - Open Due/Unpaid Paid Incomplete No Tax Due Internal Refu…" at bounding box center [388, 127] width 119 height 12
select select "PYD"
click at [329, 121] on select "- Select Status Code - Open Due/Unpaid Paid Incomplete No Tax Due Internal Refu…" at bounding box center [388, 127] width 119 height 12
type input "[DATE]"
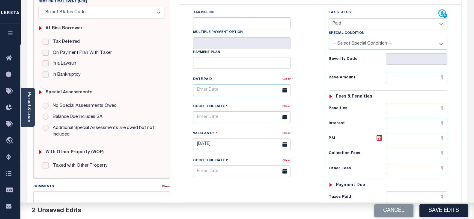
scroll to position [112, 0]
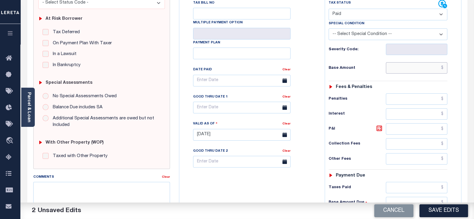
click at [406, 68] on input "text" at bounding box center [416, 67] width 61 height 11
paste input "502.24"
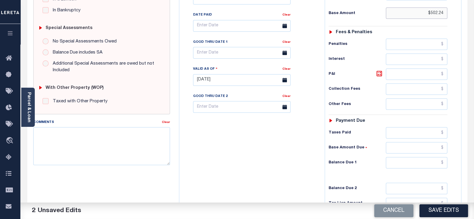
scroll to position [187, 0]
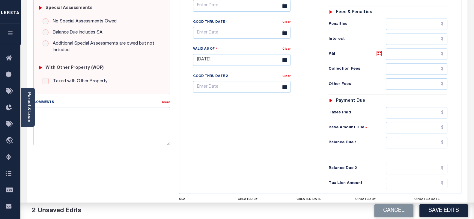
type input "$502.24"
click at [406, 144] on input "text" at bounding box center [416, 142] width 61 height 11
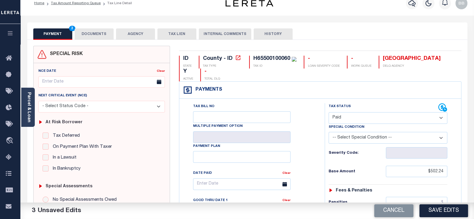
scroll to position [0, 0]
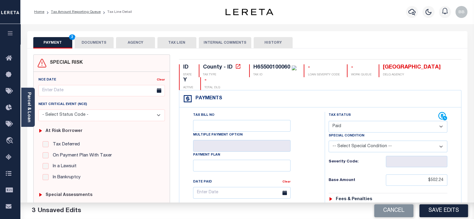
type input "$0.00"
click at [92, 46] on button "DOCUMENTS" at bounding box center [94, 42] width 39 height 11
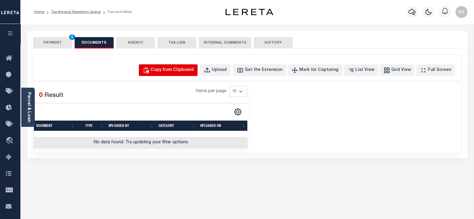
click at [187, 70] on div "Copy from Clipboard" at bounding box center [171, 70] width 43 height 7
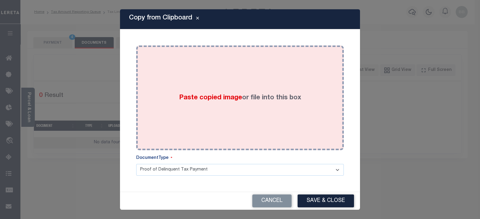
click at [231, 85] on div "Paste copied image or file into this box" at bounding box center [240, 98] width 198 height 96
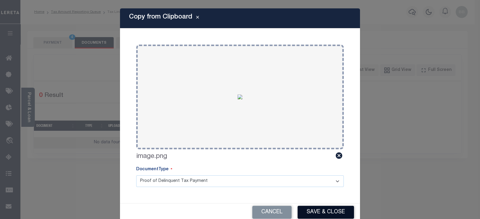
click at [326, 210] on button "Save & Close" at bounding box center [325, 212] width 56 height 13
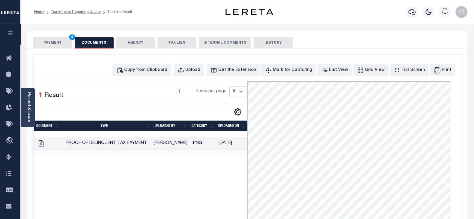
click at [52, 44] on button "PAYMENT 4" at bounding box center [52, 42] width 39 height 11
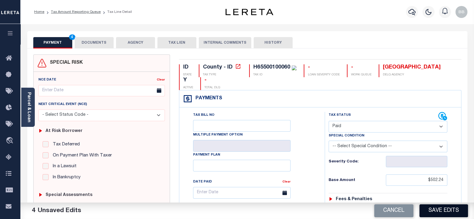
click at [446, 212] on button "Save Edits" at bounding box center [443, 211] width 49 height 13
checkbox input "false"
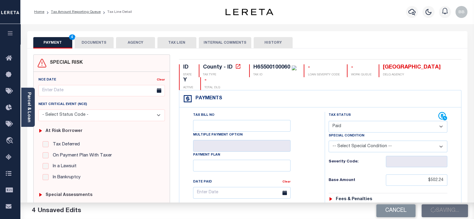
type input "$502.24"
type input "$0"
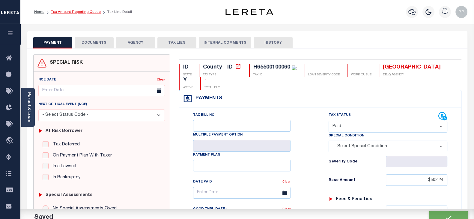
click at [84, 11] on link "Tax Amount Reporting Queue" at bounding box center [76, 12] width 50 height 4
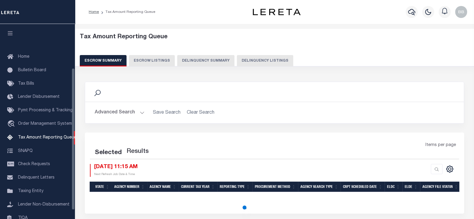
click at [255, 63] on button "Delinquency Listings" at bounding box center [265, 60] width 56 height 11
select select "100"
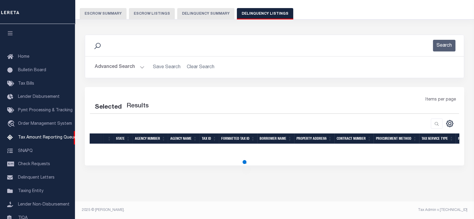
select select "100"
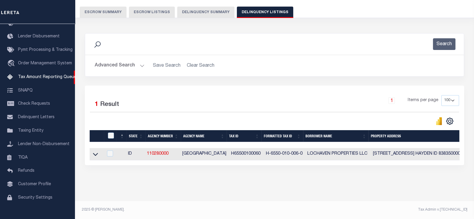
scroll to position [51, 0]
click at [94, 153] on icon at bounding box center [95, 154] width 5 height 3
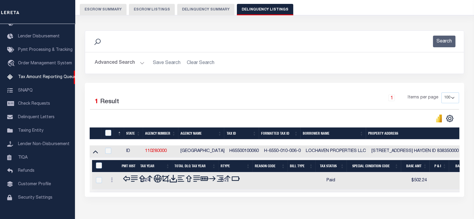
click at [111, 131] on input "checkbox" at bounding box center [108, 133] width 6 height 6
checkbox input "true"
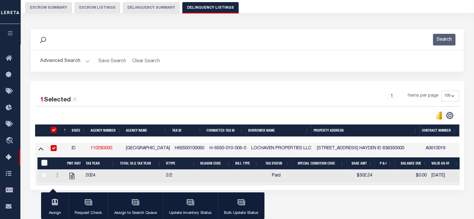
checkbox input "true"
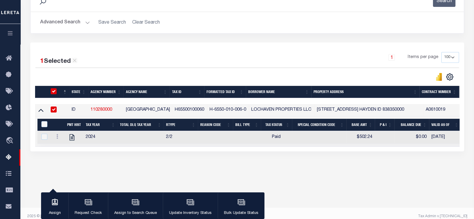
scroll to position [98, 0]
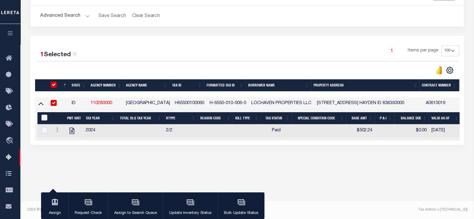
click at [42, 119] on input "&nbsp;" at bounding box center [44, 118] width 6 height 6
checkbox input "true"
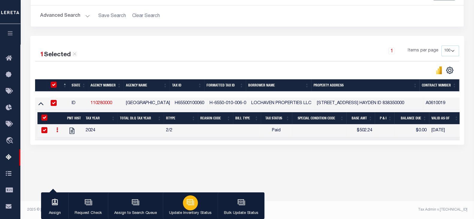
click at [199, 211] on p "Update Inventory Status" at bounding box center [190, 214] width 43 height 6
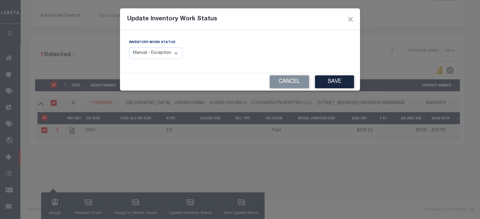
click at [153, 56] on select "Manual - Exception Pended - Awaiting Search Late Add Exception Completed" at bounding box center [155, 54] width 53 height 12
select select "4"
click at [129, 48] on select "Manual - Exception Pended - Awaiting Search Late Add Exception Completed" at bounding box center [155, 54] width 53 height 12
click at [349, 84] on button "Save" at bounding box center [334, 82] width 39 height 13
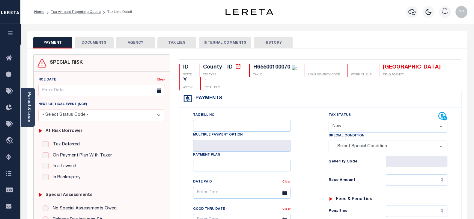
click at [343, 132] on select "- Select Status Code - Open Due/Unpaid Paid Incomplete No Tax Due Internal Refu…" at bounding box center [388, 127] width 119 height 12
select select "OP2"
click at [329, 121] on select "- Select Status Code - Open Due/Unpaid Paid Incomplete No Tax Due Internal Refu…" at bounding box center [388, 127] width 119 height 12
type input "[DATE]"
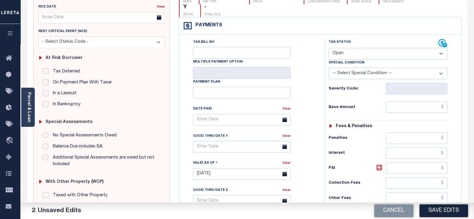
scroll to position [75, 0]
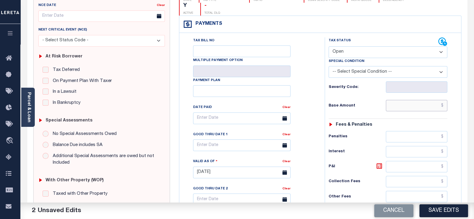
click at [388, 107] on input "text" at bounding box center [416, 105] width 61 height 11
paste input "502.24"
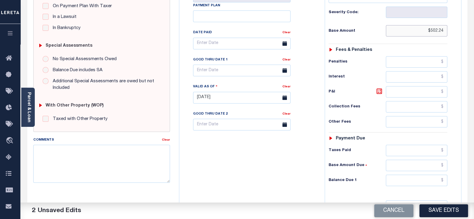
scroll to position [187, 0]
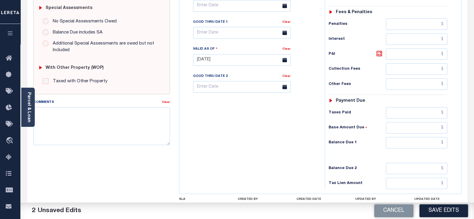
type input "$502.24"
click at [403, 144] on input "text" at bounding box center [416, 142] width 61 height 11
type input "$0.00"
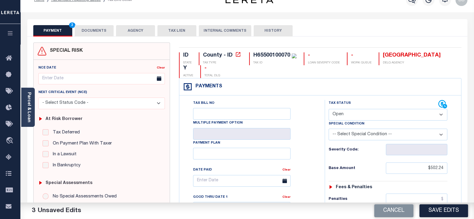
scroll to position [0, 0]
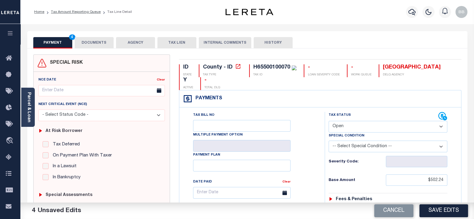
click at [99, 46] on button "DOCUMENTS" at bounding box center [94, 42] width 39 height 11
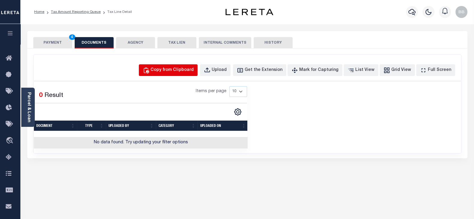
click at [193, 71] on div "Copy from Clipboard" at bounding box center [171, 70] width 43 height 7
select select "POP"
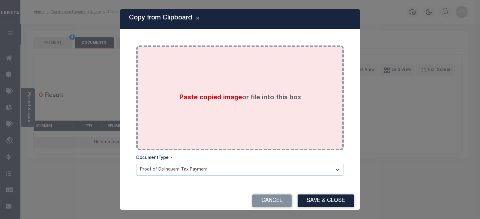
click at [251, 100] on label "Paste copied image or file into this box" at bounding box center [240, 98] width 122 height 10
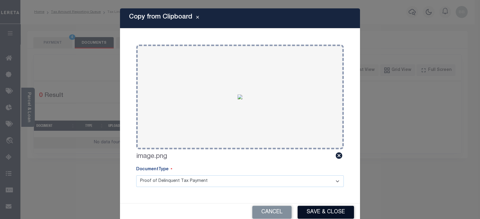
click at [329, 212] on button "Save & Close" at bounding box center [325, 212] width 56 height 13
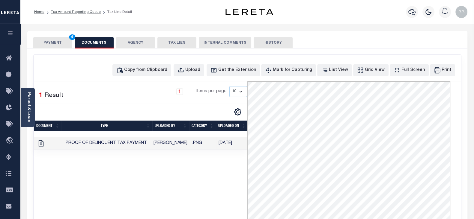
click at [51, 42] on button "PAYMENT 4" at bounding box center [52, 42] width 39 height 11
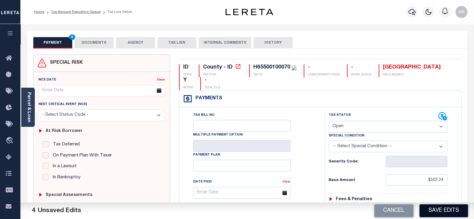
click at [439, 214] on button "Save Edits" at bounding box center [443, 211] width 49 height 13
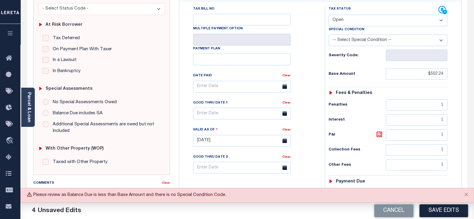
scroll to position [112, 0]
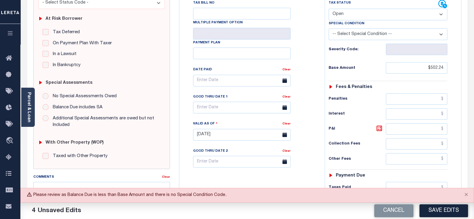
click at [343, 15] on select "- Select Status Code - Open Due/Unpaid Paid Incomplete No Tax Due Internal Refu…" at bounding box center [388, 15] width 119 height 12
select select "PYD"
click at [329, 9] on select "- Select Status Code - Open Due/Unpaid Paid Incomplete No Tax Due Internal Refu…" at bounding box center [388, 15] width 119 height 12
click at [442, 210] on button "Save Edits" at bounding box center [443, 211] width 49 height 13
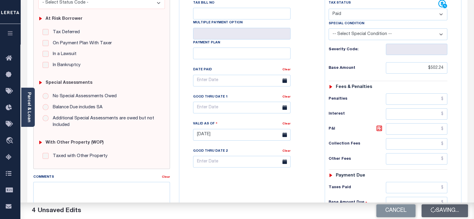
checkbox input "false"
type input "$502.24"
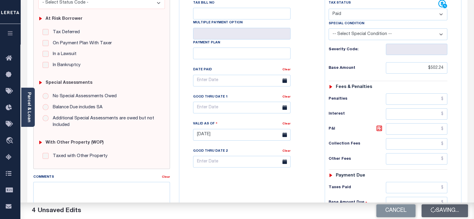
type input "$0"
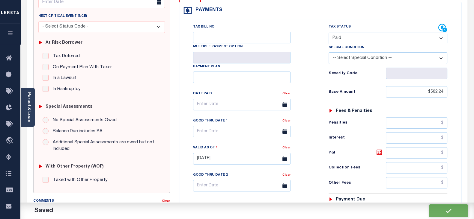
scroll to position [0, 0]
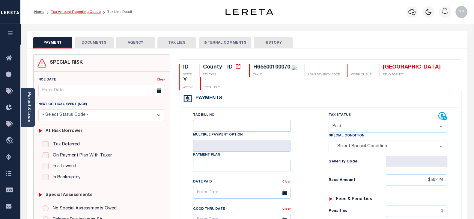
click at [86, 10] on link "Tax Amount Reporting Queue" at bounding box center [76, 12] width 50 height 4
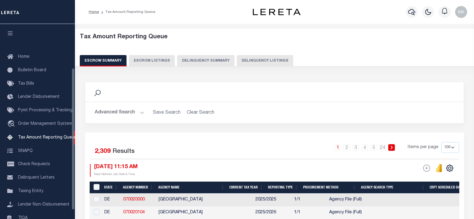
select select "100"
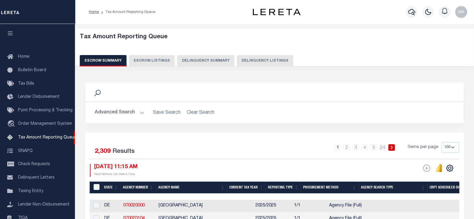
click at [271, 58] on button "Delinquency Listings" at bounding box center [265, 60] width 56 height 11
select select "100"
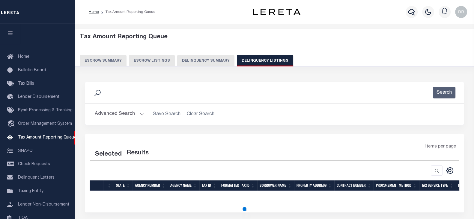
scroll to position [61, 0]
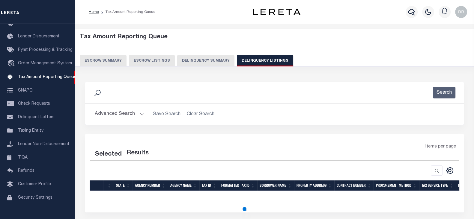
select select "100"
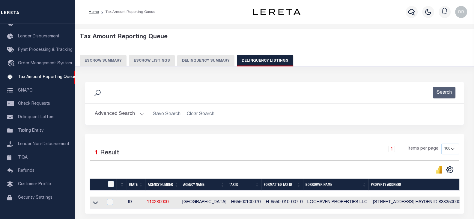
scroll to position [47, 0]
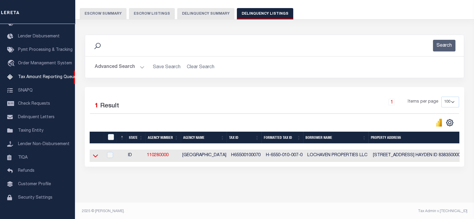
click at [94, 157] on icon at bounding box center [95, 156] width 5 height 3
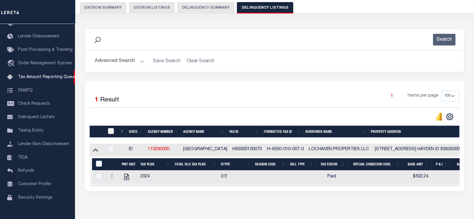
click at [110, 131] on input "checkbox" at bounding box center [111, 131] width 6 height 6
checkbox input "true"
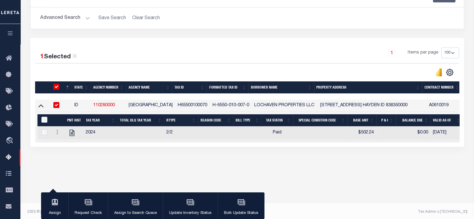
scroll to position [98, 0]
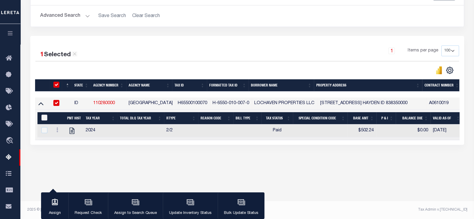
click at [44, 118] on input "&nbsp;" at bounding box center [44, 118] width 6 height 6
checkbox input "true"
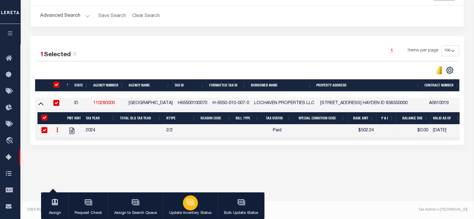
click at [190, 203] on icon "button" at bounding box center [190, 202] width 4 height 3
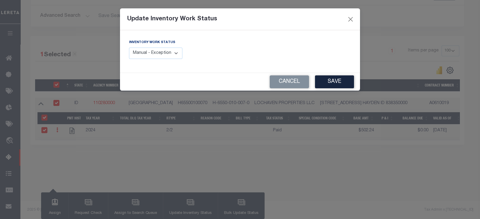
click at [151, 46] on div "Inventory Work Status Manual - Exception Pended - Awaiting Search Late Add Exce…" at bounding box center [155, 49] width 53 height 20
click at [153, 52] on select "Manual - Exception Pended - Awaiting Search Late Add Exception Completed" at bounding box center [155, 54] width 53 height 12
select select "4"
click at [129, 48] on select "Manual - Exception Pended - Awaiting Search Late Add Exception Completed" at bounding box center [155, 54] width 53 height 12
click at [334, 85] on button "Save" at bounding box center [334, 82] width 39 height 13
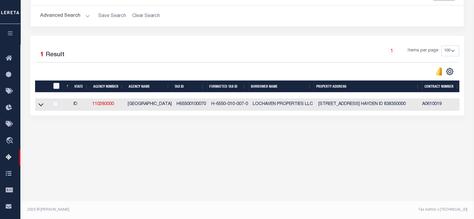
click at [63, 16] on button "Advanced Search" at bounding box center [65, 16] width 50 height 12
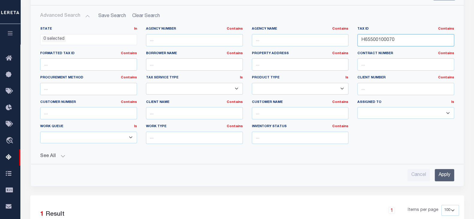
click at [382, 40] on input "H65500100070" at bounding box center [405, 40] width 97 height 12
paste input "8"
type input "H65500100080"
click at [446, 174] on input "Apply" at bounding box center [444, 175] width 19 height 12
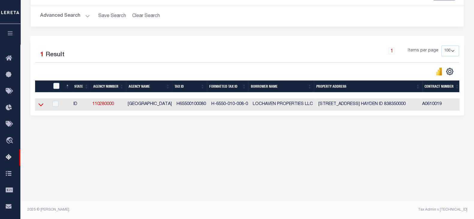
click at [41, 107] on icon at bounding box center [40, 105] width 5 height 6
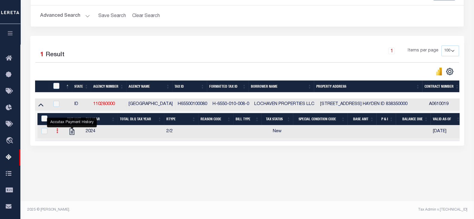
click at [57, 133] on icon at bounding box center [57, 131] width 2 height 5
click at [66, 144] on img "" at bounding box center [64, 141] width 6 height 6
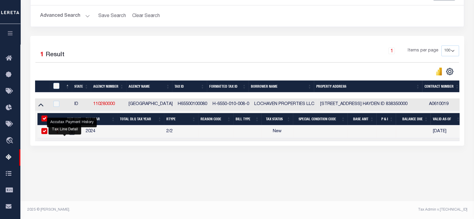
checkbox input "true"
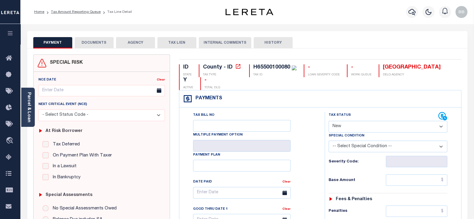
click at [341, 129] on select "- Select Status Code - Open Due/Unpaid Paid Incomplete No Tax Due Internal Refu…" at bounding box center [388, 127] width 119 height 12
select select "PYD"
click at [329, 121] on select "- Select Status Code - Open Due/Unpaid Paid Incomplete No Tax Due Internal Refu…" at bounding box center [388, 127] width 119 height 12
type input "[DATE]"
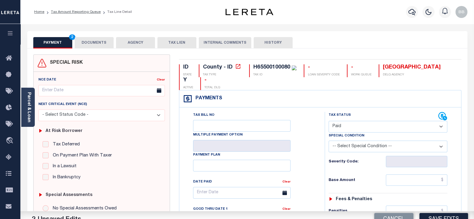
scroll to position [75, 0]
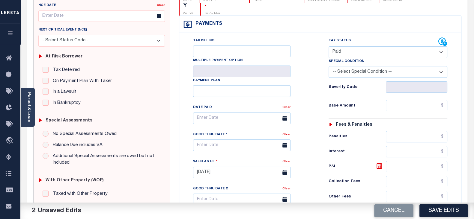
click at [342, 164] on h6 "P&I" at bounding box center [357, 167] width 57 height 8
click at [413, 103] on input "text" at bounding box center [416, 105] width 61 height 11
paste input "502.24"
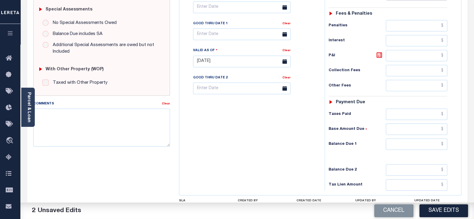
scroll to position [187, 0]
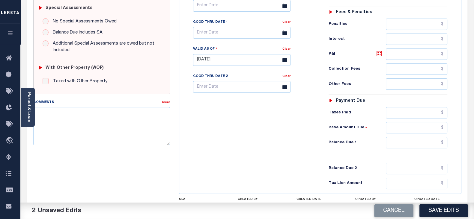
type input "$502.24"
click at [406, 144] on input "text" at bounding box center [416, 142] width 61 height 11
type input "$0.00"
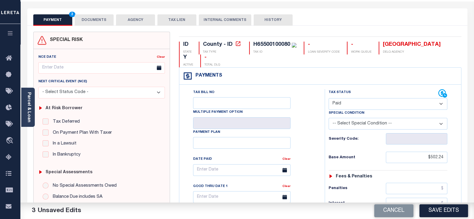
scroll to position [0, 0]
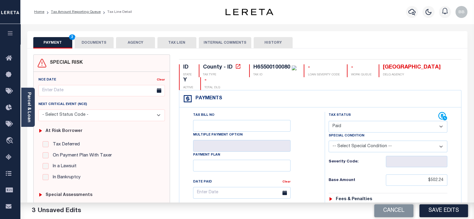
click at [98, 46] on button "DOCUMENTS" at bounding box center [94, 42] width 39 height 11
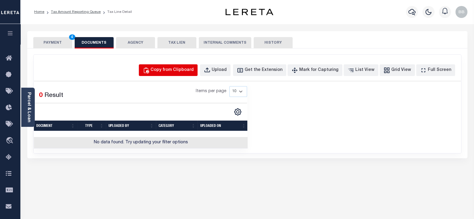
click at [181, 70] on div "Copy from Clipboard" at bounding box center [171, 70] width 43 height 7
select select "POP"
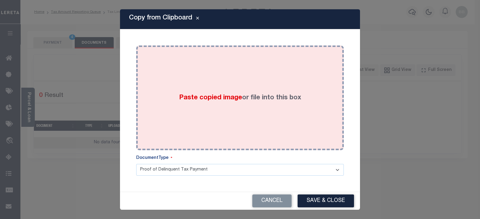
click at [239, 109] on div "Paste copied image or file into this box" at bounding box center [240, 98] width 198 height 96
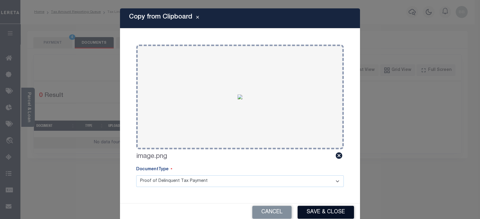
click at [326, 209] on button "Save & Close" at bounding box center [325, 212] width 56 height 13
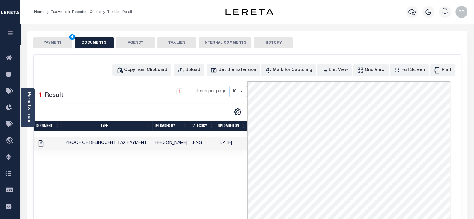
click at [46, 42] on button "PAYMENT 4" at bounding box center [52, 42] width 39 height 11
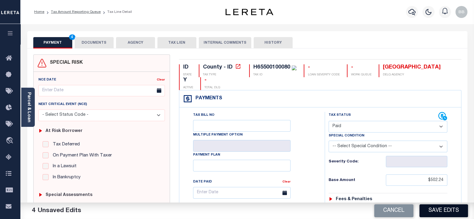
click at [447, 210] on button "Save Edits" at bounding box center [443, 211] width 49 height 13
checkbox input "false"
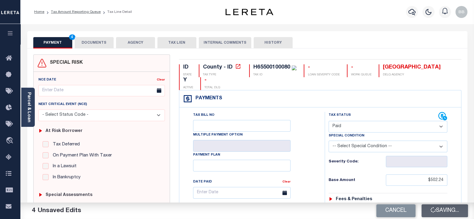
type input "$502.24"
type input "$0"
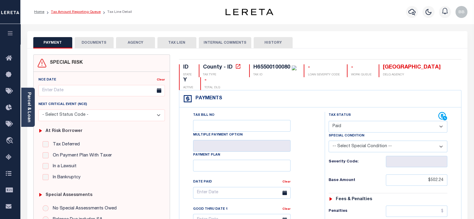
click at [88, 13] on link "Tax Amount Reporting Queue" at bounding box center [76, 12] width 50 height 4
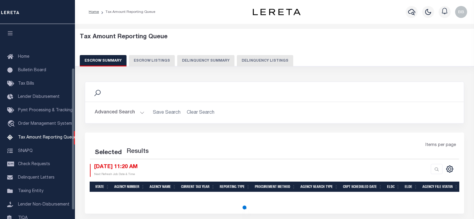
click at [267, 62] on button "Delinquency Listings" at bounding box center [265, 60] width 56 height 11
select select "100"
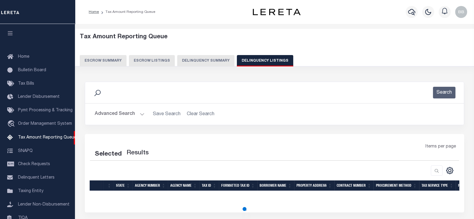
select select "100"
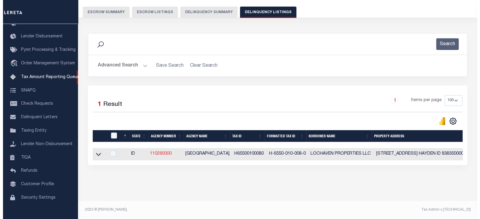
scroll to position [53, 0]
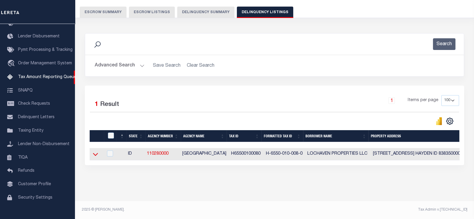
click at [97, 152] on icon at bounding box center [95, 154] width 5 height 6
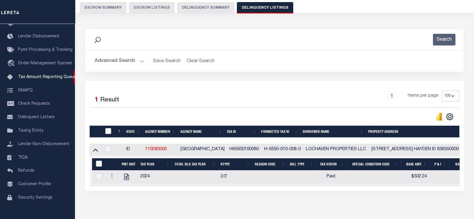
click at [109, 132] on input "checkbox" at bounding box center [108, 131] width 6 height 6
checkbox input "true"
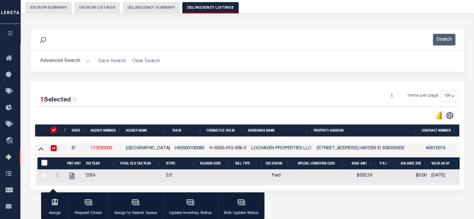
click at [46, 162] on input "&nbsp;" at bounding box center [44, 163] width 6 height 6
checkbox input "true"
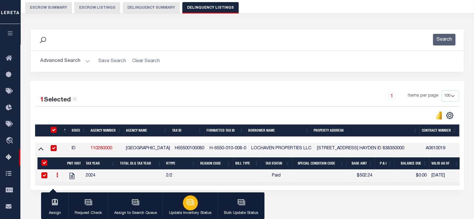
click at [192, 208] on div "button" at bounding box center [190, 203] width 15 height 15
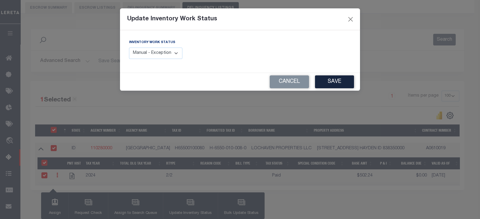
click at [148, 51] on select "Manual - Exception Pended - Awaiting Search Late Add Exception Completed" at bounding box center [155, 54] width 53 height 12
select select "4"
click at [129, 48] on select "Manual - Exception Pended - Awaiting Search Late Add Exception Completed" at bounding box center [155, 54] width 53 height 12
click at [339, 82] on button "Save" at bounding box center [334, 82] width 39 height 13
